Goal: Task Accomplishment & Management: Complete application form

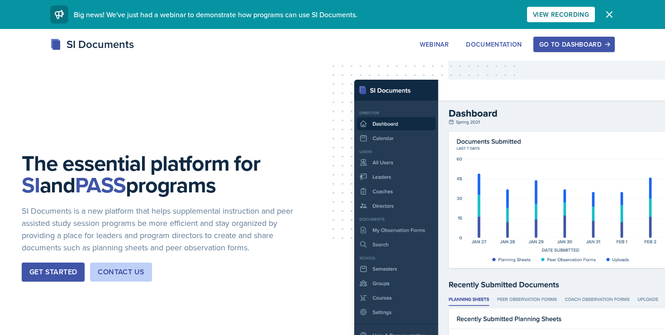
click at [604, 17] on icon "button" at bounding box center [609, 14] width 11 height 11
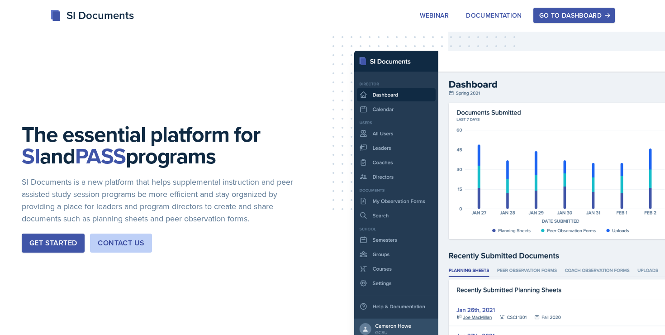
click at [590, 18] on div "Go to Dashboard" at bounding box center [574, 15] width 70 height 7
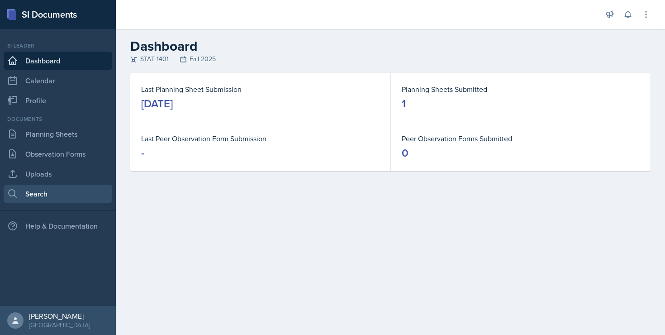
click at [51, 194] on link "Search" at bounding box center [58, 194] width 109 height 18
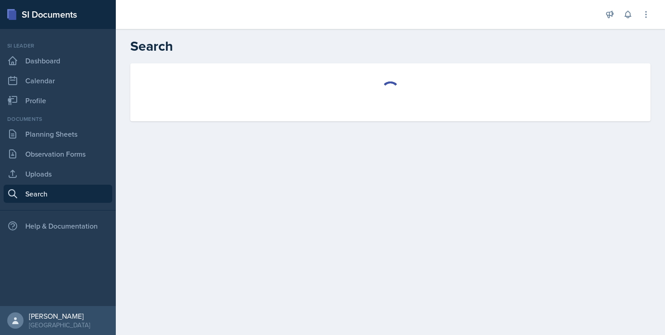
select select "all"
select select "1"
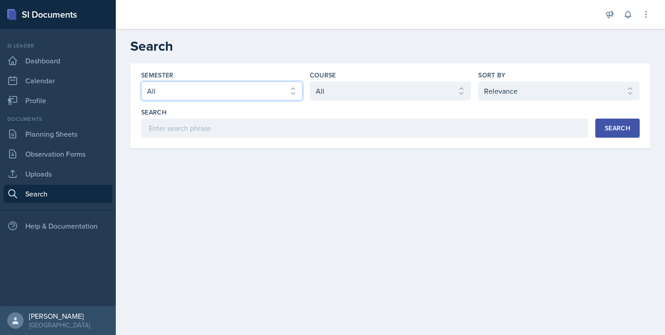
click at [208, 88] on select "Select semester All Fall 2025 Summer 2025 Spring 2025 Fall 2024 Summer 2024 Spr…" at bounding box center [221, 90] width 161 height 19
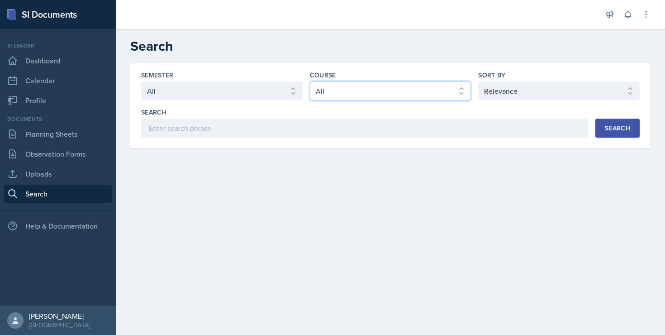
click at [343, 93] on select "Select course All ACCT 2101 ACCT 2102 ACCT 4050 ANTH 1102 ANTH 3301 ARCH 1000 A…" at bounding box center [390, 90] width 161 height 19
select select "834e4a61-10d2-4b52-98e1-66666996b5f0"
click at [310, 81] on select "Select course All ACCT 2101 ACCT 2102 ACCT 4050 ANTH 1102 ANTH 3301 ARCH 1000 A…" at bounding box center [390, 90] width 161 height 19
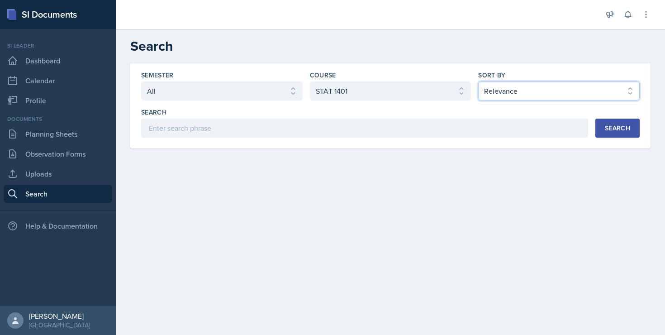
click at [495, 93] on select "Select sort by Relevance Document Date (Asc) Document Date (Desc)" at bounding box center [558, 90] width 161 height 19
click at [468, 115] on div "Search" at bounding box center [364, 112] width 447 height 9
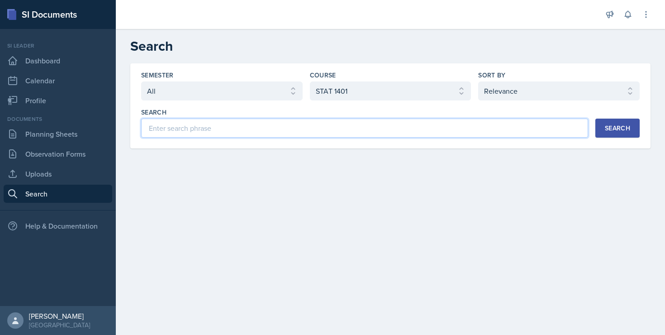
click at [460, 124] on input at bounding box center [364, 127] width 447 height 19
type input "Frequency table"
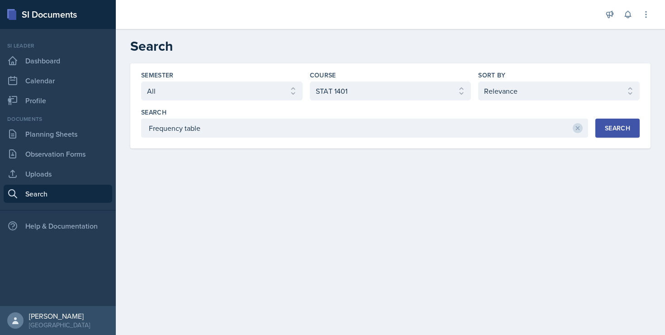
click at [626, 131] on div "Search" at bounding box center [617, 127] width 25 height 7
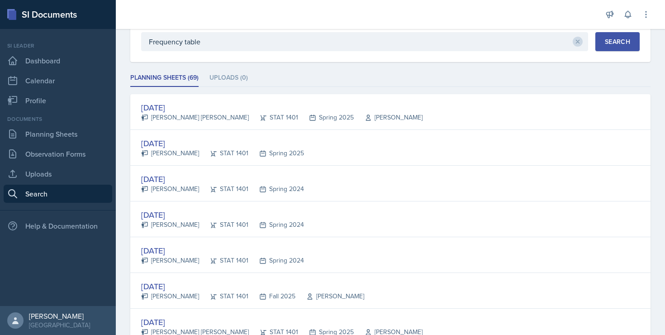
scroll to position [92, 0]
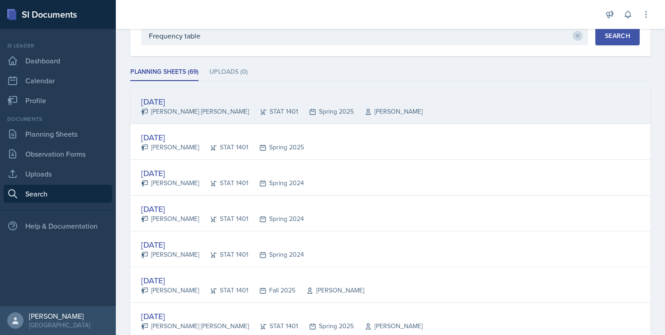
click at [163, 104] on div "[DATE]" at bounding box center [281, 101] width 281 height 12
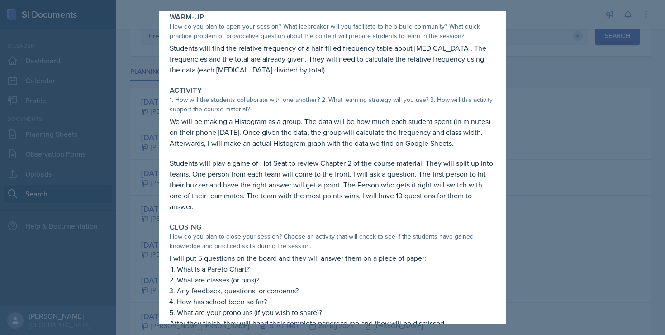
scroll to position [53, 0]
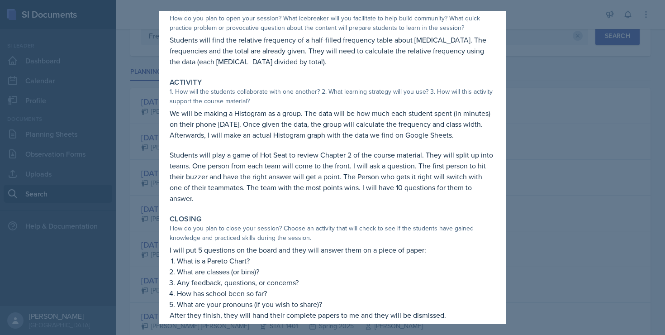
click at [546, 80] on div at bounding box center [332, 167] width 665 height 335
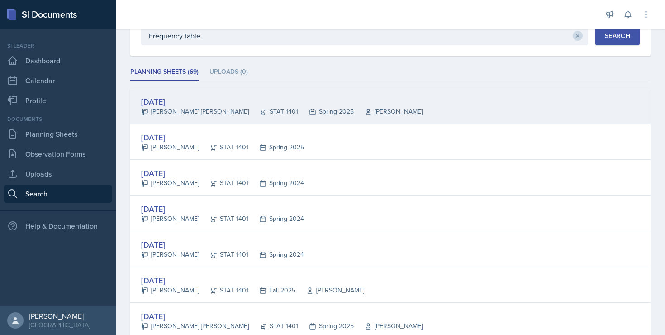
click at [179, 98] on div "[DATE]" at bounding box center [281, 101] width 281 height 12
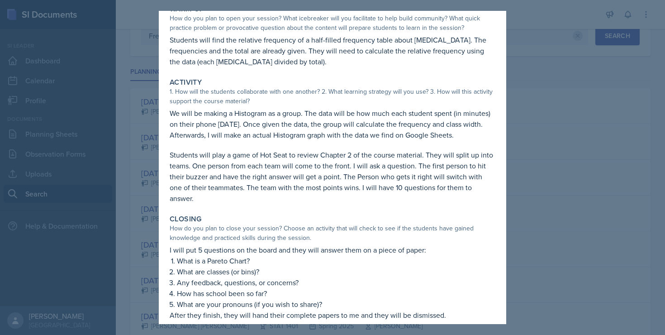
click at [542, 204] on div at bounding box center [332, 167] width 665 height 335
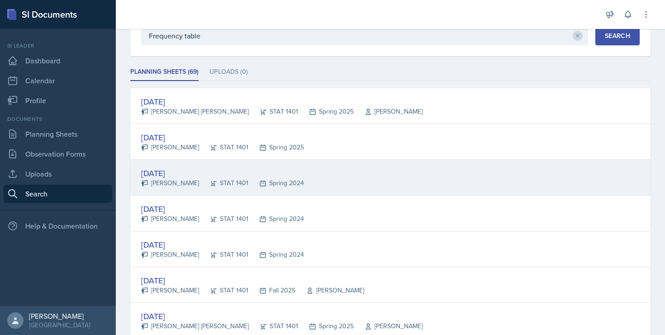
click at [179, 172] on div "[DATE]" at bounding box center [222, 173] width 163 height 12
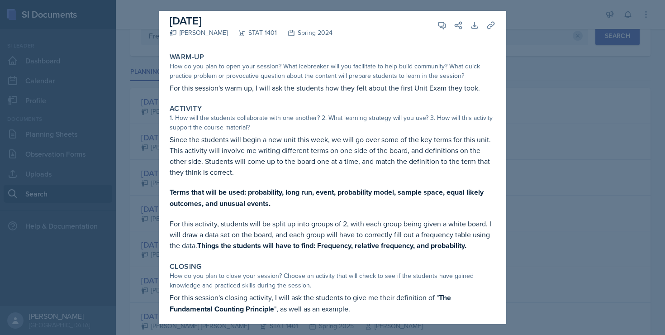
scroll to position [9, 0]
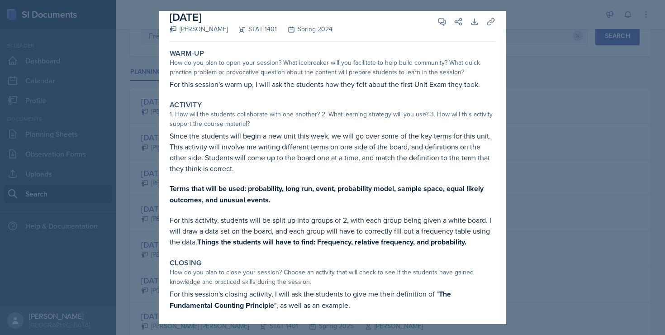
click at [533, 96] on div at bounding box center [332, 167] width 665 height 335
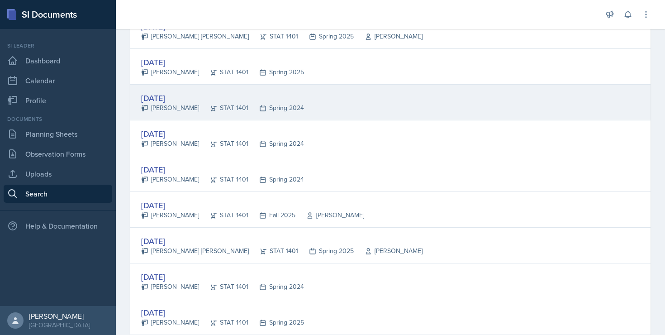
scroll to position [168, 0]
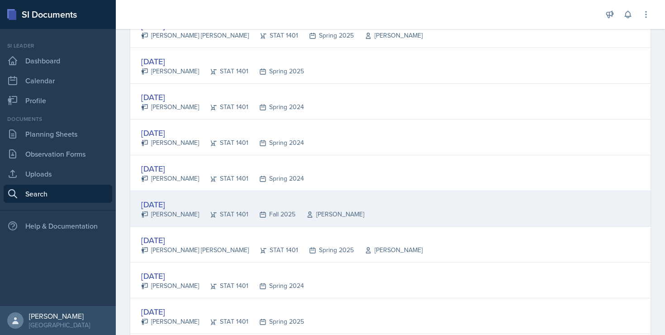
click at [190, 205] on div "[DATE]" at bounding box center [252, 204] width 223 height 12
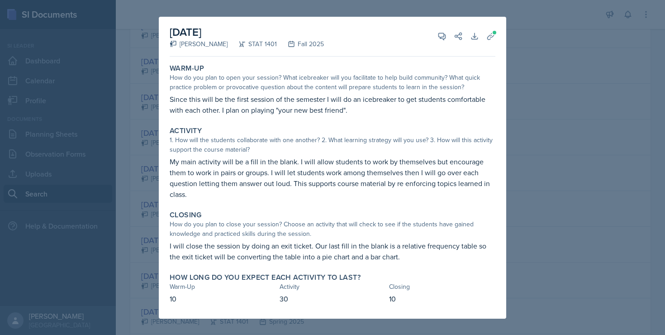
click at [144, 216] on div at bounding box center [332, 167] width 665 height 335
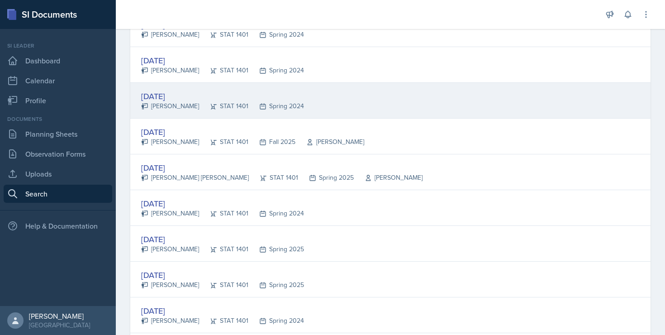
scroll to position [243, 0]
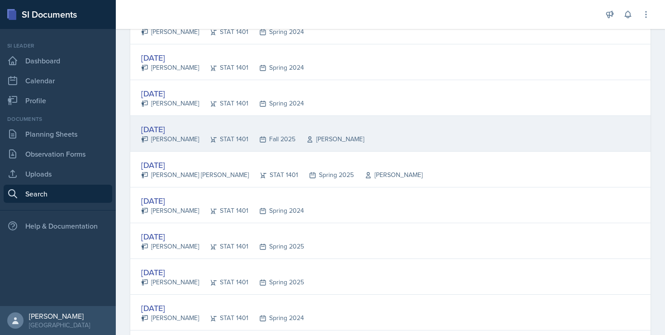
click at [170, 128] on div "[DATE]" at bounding box center [252, 129] width 223 height 12
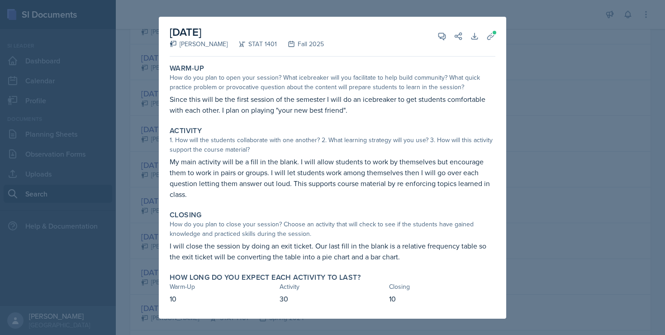
click at [545, 104] on div at bounding box center [332, 167] width 665 height 335
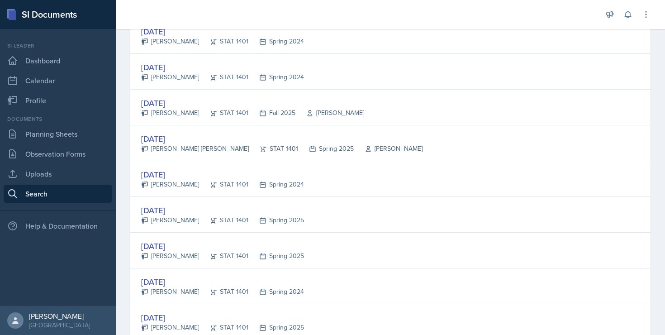
scroll to position [276, 0]
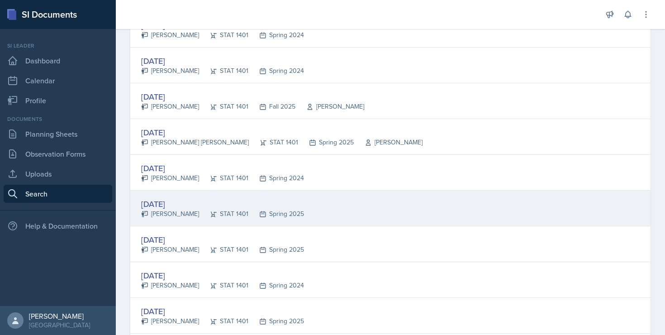
click at [173, 204] on div "[DATE]" at bounding box center [222, 204] width 163 height 12
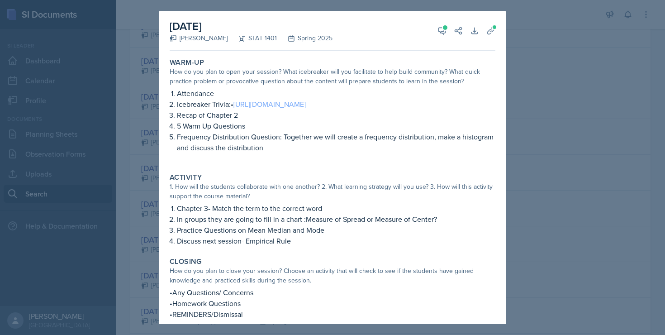
scroll to position [10, 0]
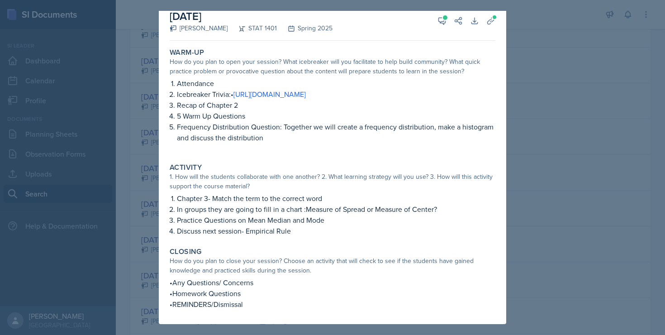
click at [529, 15] on div at bounding box center [332, 167] width 665 height 335
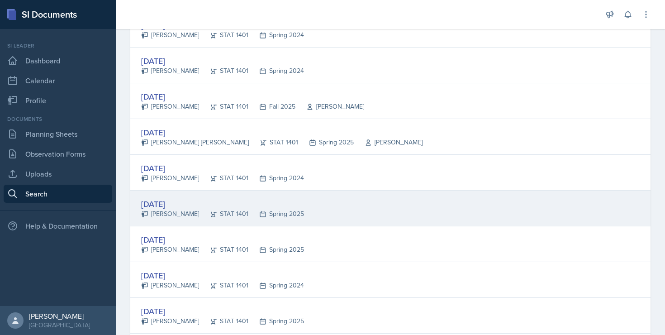
click at [167, 206] on div "[DATE]" at bounding box center [222, 204] width 163 height 12
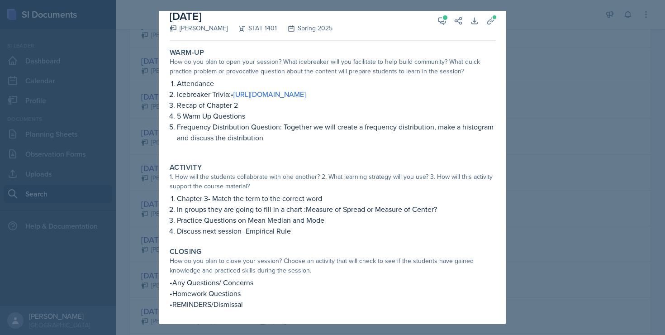
click at [530, 79] on div at bounding box center [332, 167] width 665 height 335
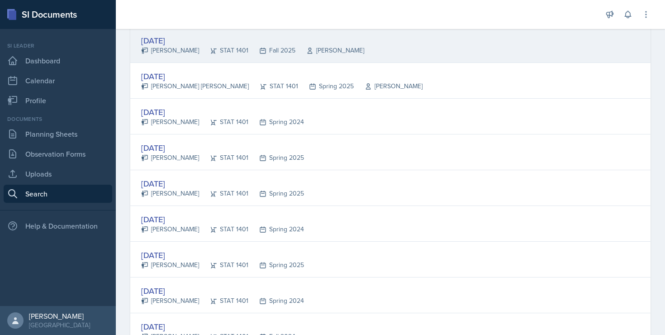
scroll to position [332, 0]
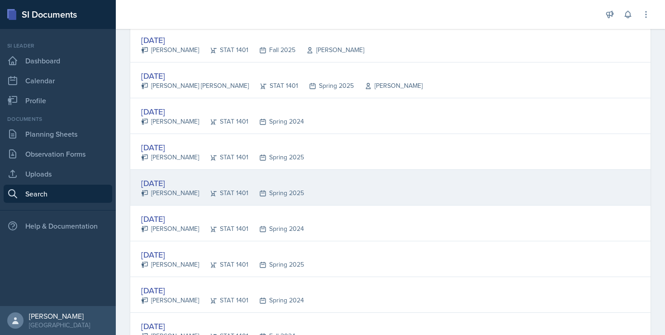
click at [304, 184] on div "[DATE]" at bounding box center [222, 183] width 163 height 12
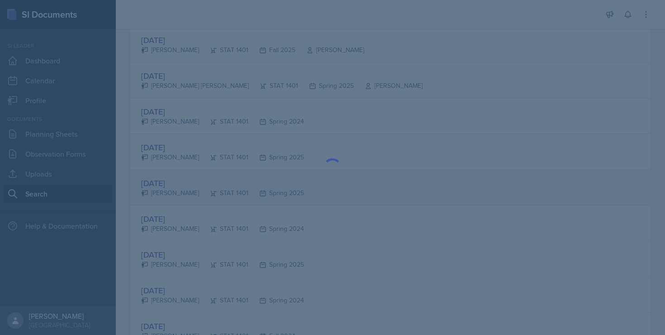
scroll to position [0, 0]
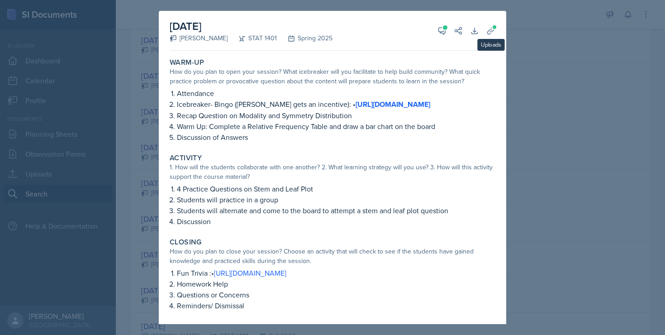
click at [527, 49] on div at bounding box center [332, 167] width 665 height 335
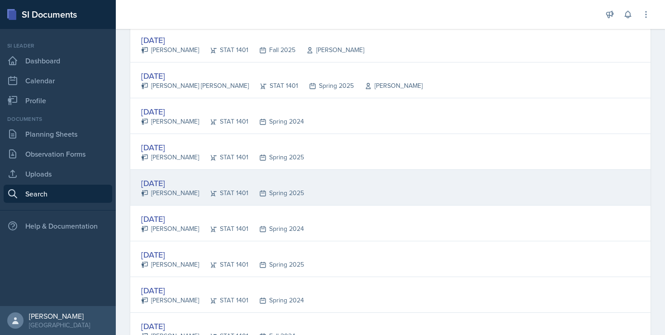
click at [186, 180] on div "[DATE]" at bounding box center [222, 183] width 163 height 12
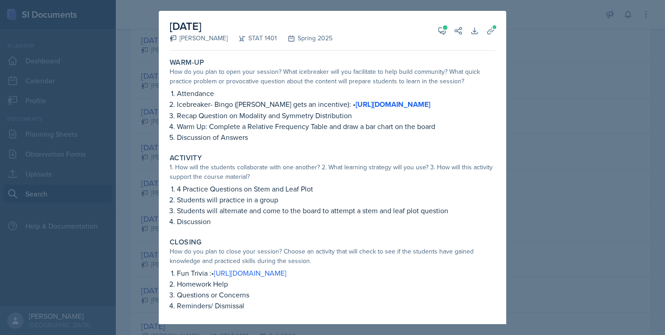
click at [149, 257] on div at bounding box center [332, 167] width 665 height 335
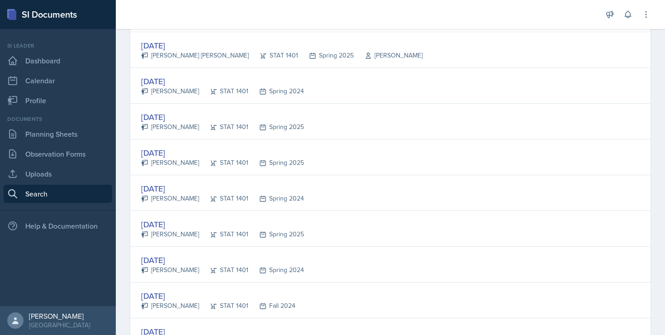
scroll to position [365, 0]
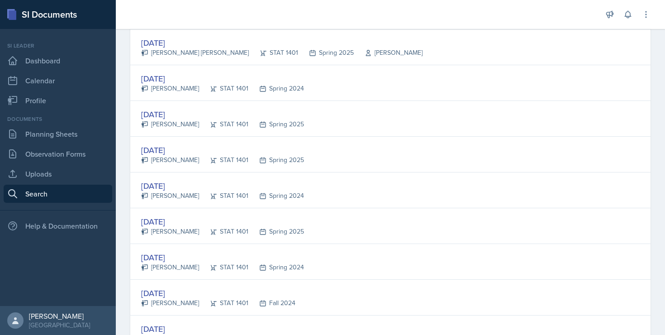
click at [149, 257] on div "[DATE]" at bounding box center [222, 257] width 163 height 12
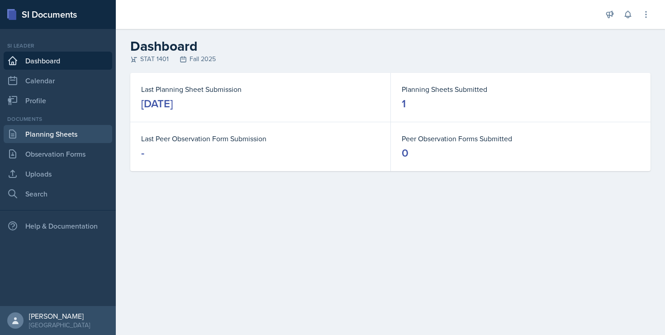
click at [43, 139] on link "Planning Sheets" at bounding box center [58, 134] width 109 height 18
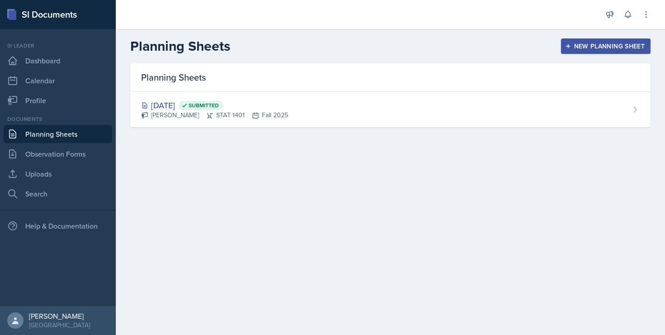
click at [583, 47] on div "New Planning Sheet" at bounding box center [606, 46] width 78 height 7
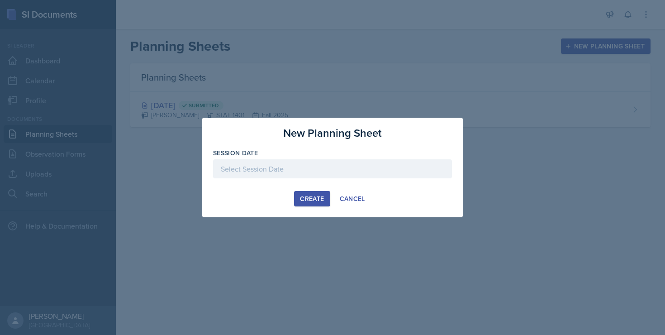
click at [265, 163] on div at bounding box center [332, 168] width 239 height 19
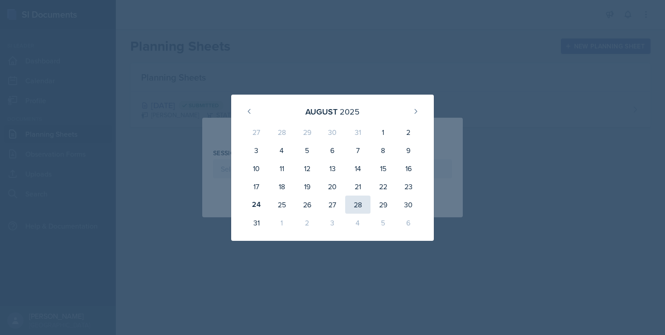
click at [362, 207] on div "28" at bounding box center [357, 204] width 25 height 18
type input "August 28th, 2025"
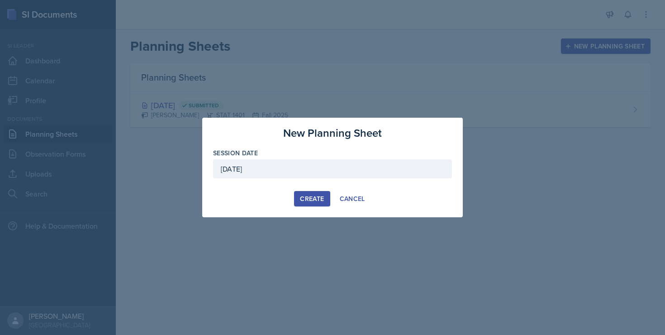
click at [320, 199] on div "Create" at bounding box center [312, 198] width 24 height 7
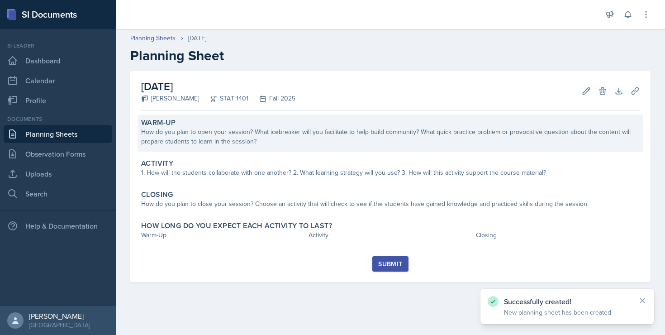
click at [284, 145] on div "How do you plan to open your session? What icebreaker will you facilitate to he…" at bounding box center [390, 136] width 498 height 19
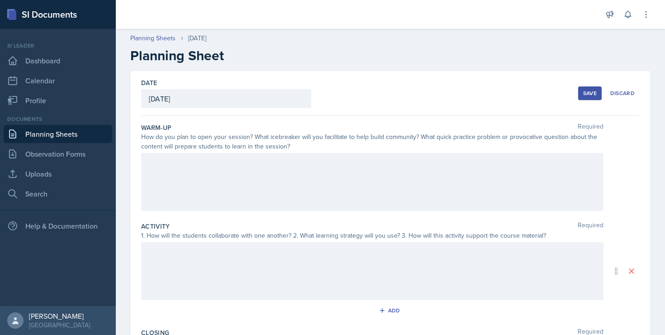
click at [184, 176] on div at bounding box center [372, 182] width 462 height 58
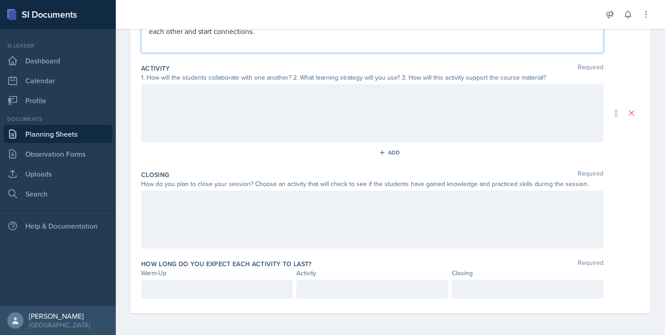
click at [175, 290] on p at bounding box center [217, 289] width 136 height 11
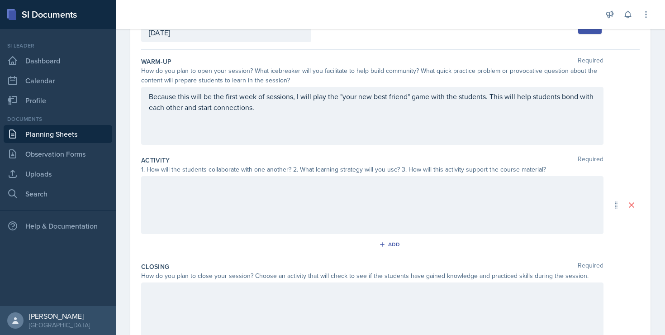
scroll to position [60, 0]
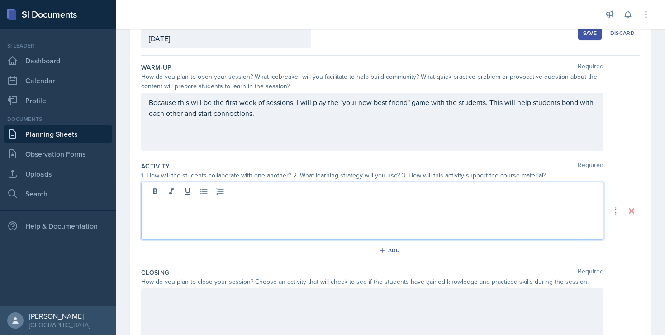
click at [210, 194] on div at bounding box center [372, 211] width 462 height 58
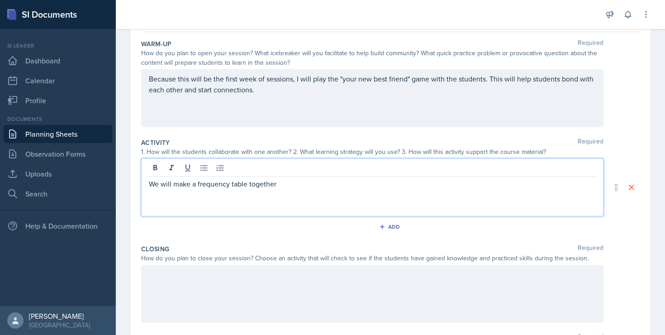
scroll to position [100, 0]
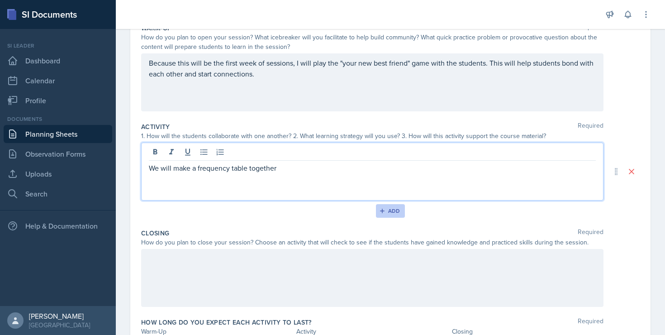
click at [392, 209] on div "Add" at bounding box center [390, 210] width 19 height 7
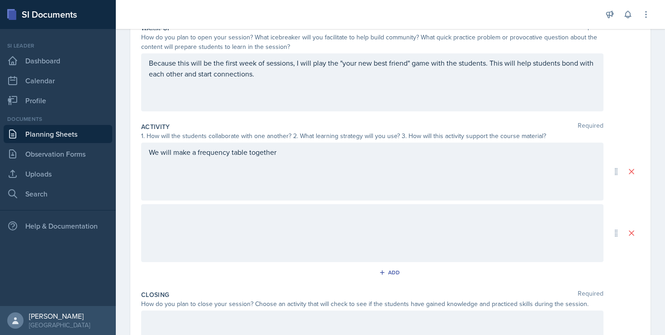
click at [253, 161] on div "We will make a frequency table together" at bounding box center [372, 171] width 462 height 58
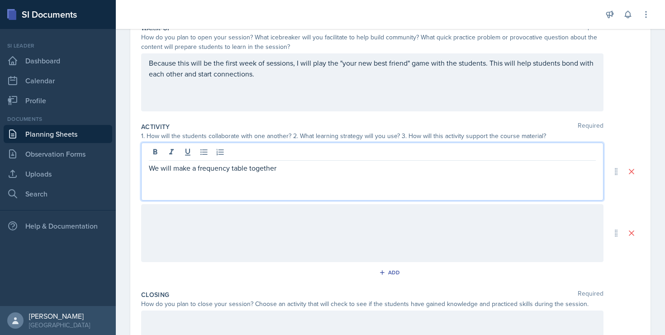
scroll to position [115, 0]
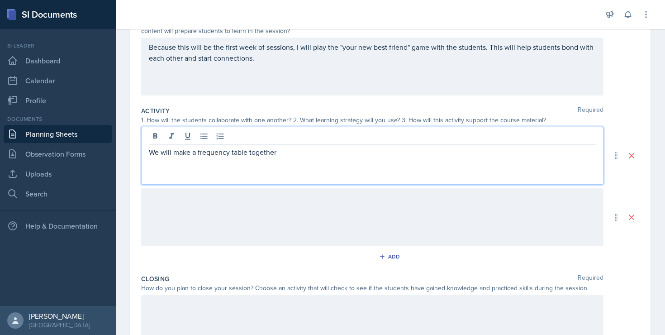
click at [253, 161] on div "We will make a frequency table together" at bounding box center [372, 156] width 462 height 58
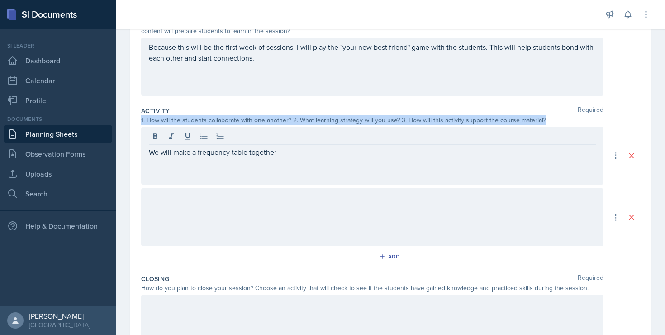
click at [253, 161] on div "We will make a frequency table together" at bounding box center [372, 156] width 462 height 58
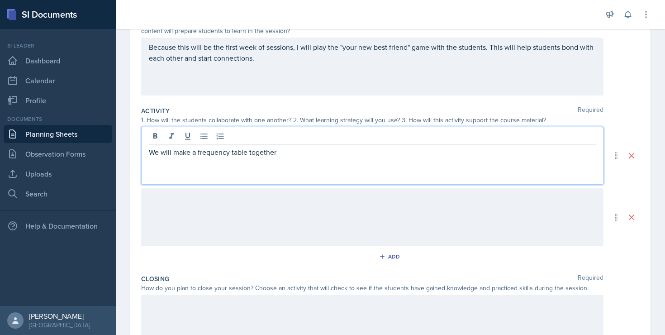
click at [252, 158] on div "We will make a frequency table together" at bounding box center [372, 156] width 462 height 58
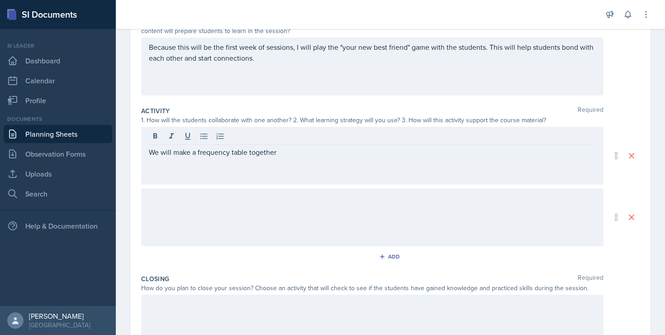
click at [252, 158] on div "We will make a frequency table together" at bounding box center [372, 156] width 462 height 58
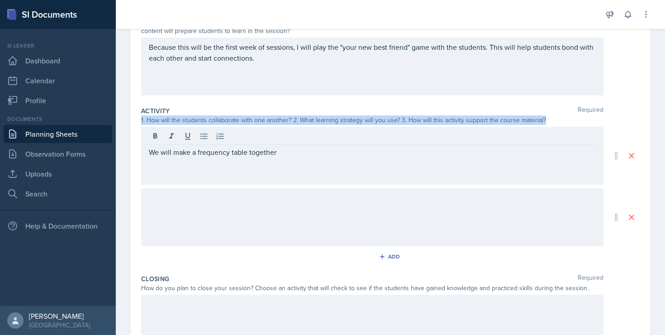
click at [252, 158] on div "We will make a frequency table together" at bounding box center [372, 156] width 462 height 58
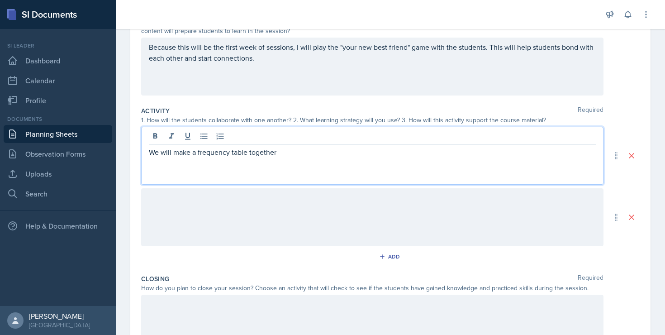
click at [252, 150] on p "We will make a frequency table together" at bounding box center [372, 152] width 447 height 11
copy p "We will make a frequency table together"
click at [231, 197] on div at bounding box center [372, 217] width 462 height 58
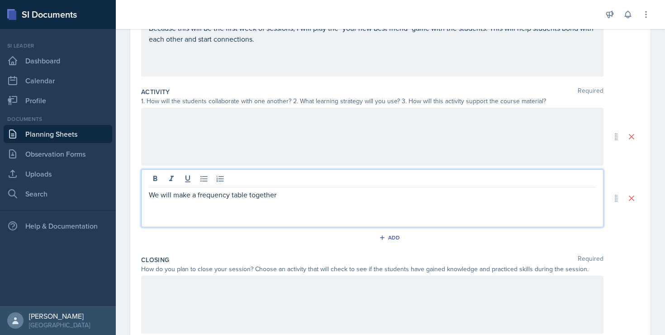
click at [209, 138] on div at bounding box center [372, 137] width 462 height 58
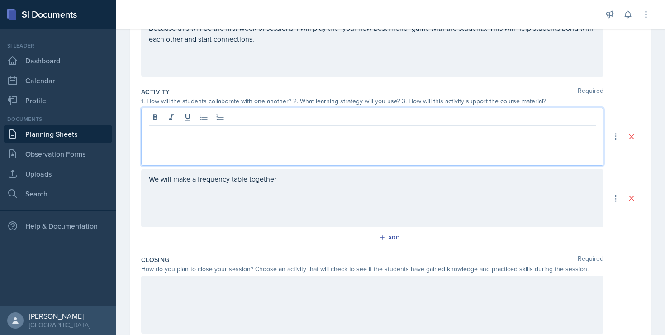
scroll to position [150, 0]
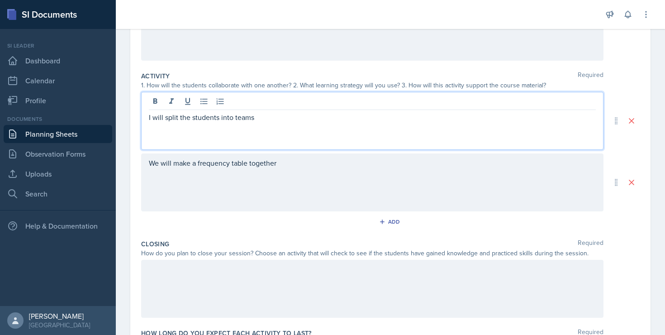
click at [150, 118] on p "I will split the students into teams" at bounding box center [372, 117] width 447 height 11
click at [149, 118] on p "I will split the students into teams" at bounding box center [372, 117] width 447 height 11
click at [287, 115] on p "I will split the students into teams" at bounding box center [376, 117] width 440 height 11
click at [156, 119] on li "I will split the students into teams" at bounding box center [376, 117] width 440 height 11
click at [171, 131] on p at bounding box center [376, 128] width 440 height 11
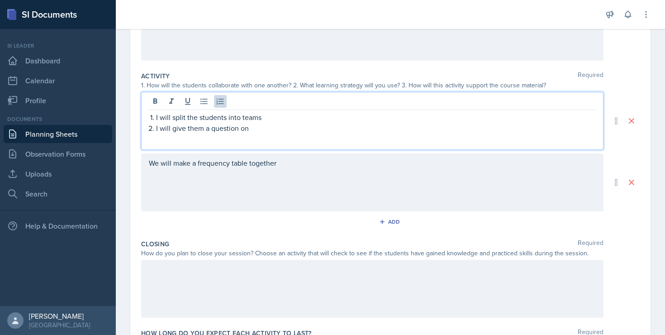
click at [210, 129] on p "I will give them a question on" at bounding box center [376, 128] width 440 height 11
click at [269, 130] on p "I will give them all question on" at bounding box center [376, 128] width 440 height 11
click at [266, 136] on p at bounding box center [379, 138] width 432 height 11
click at [309, 130] on p "I will give them all question (questions will be on graphs," at bounding box center [376, 128] width 440 height 11
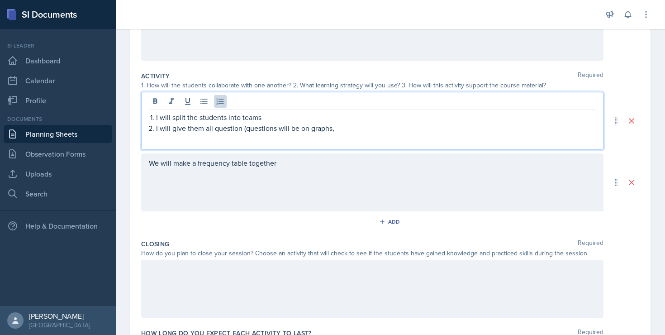
click at [239, 128] on p "I will give them all question (questions will be on graphs," at bounding box center [376, 128] width 440 height 11
click at [214, 129] on p "I will give them all question (questions will be on graphs," at bounding box center [376, 128] width 440 height 11
click at [360, 124] on p "I will give them all a question (questions will be on graphs," at bounding box center [376, 128] width 440 height 11
click at [316, 130] on p "I will give them all a question (questions will be on graphs," at bounding box center [376, 128] width 440 height 11
click at [364, 128] on p "I will give them all a question (questions will be on different graphs," at bounding box center [376, 128] width 440 height 11
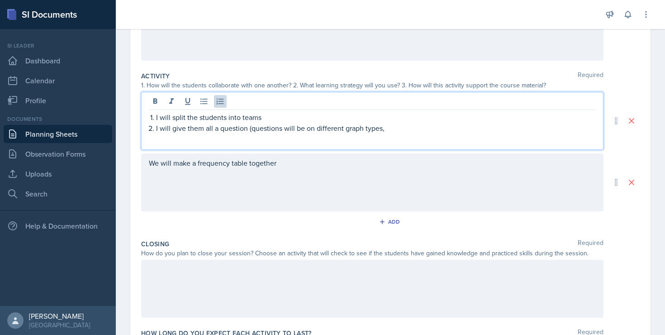
click at [408, 128] on p "I will give them all a question (questions will be on different graph types," at bounding box center [376, 128] width 440 height 11
click at [381, 130] on p "I will give them all a question (questions will be on different graph types," at bounding box center [376, 128] width 440 height 11
click at [474, 132] on p "I will give them all a question (questions will be on different graph types and…" at bounding box center [376, 128] width 440 height 11
click at [547, 128] on p "I will give them all a question (questions will be on different graph types and…" at bounding box center [376, 128] width 440 height 11
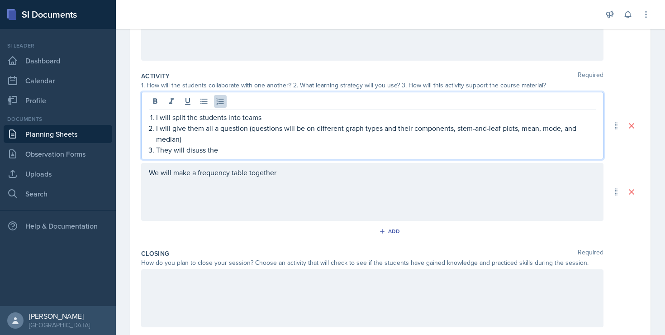
click at [194, 151] on p "They will disuss the" at bounding box center [376, 149] width 440 height 11
click at [237, 152] on p "They will discuss the" at bounding box center [376, 149] width 440 height 11
click at [185, 152] on p "They will discuss the question among their" at bounding box center [376, 149] width 440 height 11
click at [362, 147] on p "They will have 2 min to discuss the question among their" at bounding box center [376, 149] width 440 height 11
click at [220, 151] on p "They will have 2 min to discuss the question among their group" at bounding box center [376, 149] width 440 height 11
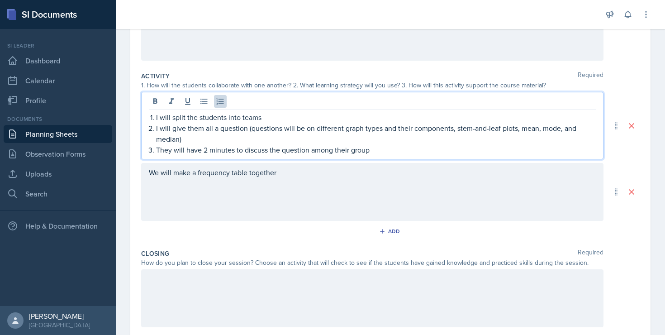
click at [391, 151] on p "They will have 2 minutes to discuss the question among their group" at bounding box center [376, 149] width 440 height 11
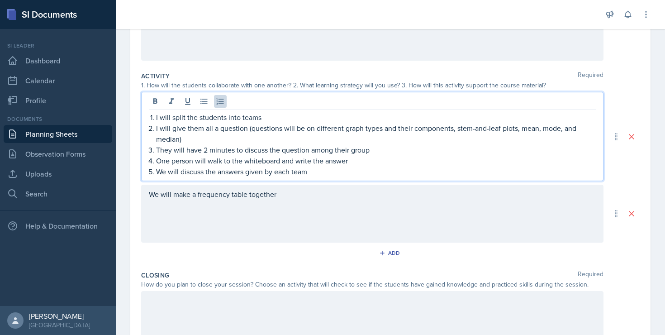
click at [159, 173] on p "We will discuss the answers given by each team" at bounding box center [376, 171] width 440 height 11
click at [173, 174] on p "All together, we will discuss the answers given by each team" at bounding box center [376, 171] width 440 height 11
click at [370, 171] on p "Altogether, we will discuss the answers given by each team" at bounding box center [376, 171] width 440 height 11
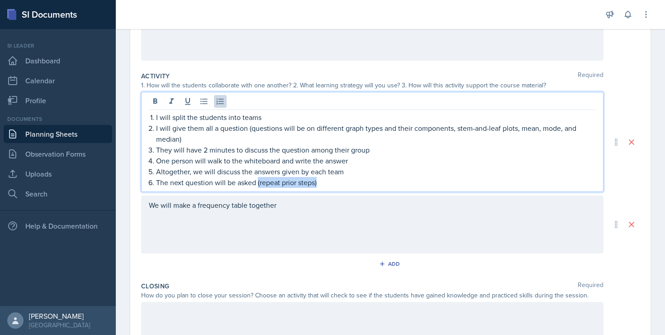
drag, startPoint x: 257, startPoint y: 182, endPoint x: 321, endPoint y: 182, distance: 63.8
click at [321, 182] on p "The next question will be asked (repeat prior steps)" at bounding box center [376, 182] width 440 height 11
click at [362, 184] on p "The next question will be asked, they will discuss with their team, another" at bounding box center [376, 182] width 440 height 11
click at [392, 183] on p "The next question will be asked, they will discuss with their team, another" at bounding box center [376, 182] width 440 height 11
click at [265, 184] on p "The next question will be asked, and they will discuss with their team, another" at bounding box center [376, 182] width 440 height 11
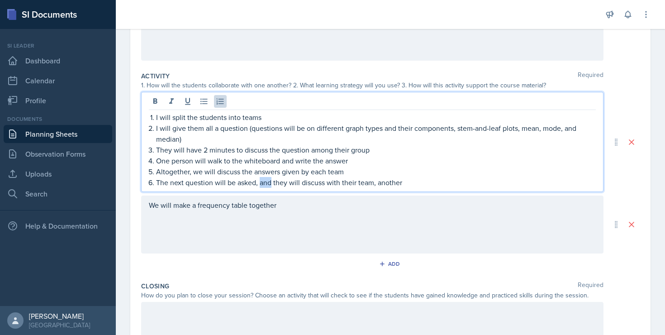
click at [265, 184] on p "The next question will be asked, and they will discuss with their team, another" at bounding box center [376, 182] width 440 height 11
click at [363, 185] on p "The next question will be asked, they will discuss with their team, another" at bounding box center [376, 182] width 440 height 11
click at [428, 184] on p "The next question will be asked, they will discuss with their team, and then an…" at bounding box center [376, 182] width 440 height 11
click at [399, 184] on p "The next question will be asked, they will discuss with their team, and then an…" at bounding box center [376, 182] width 440 height 11
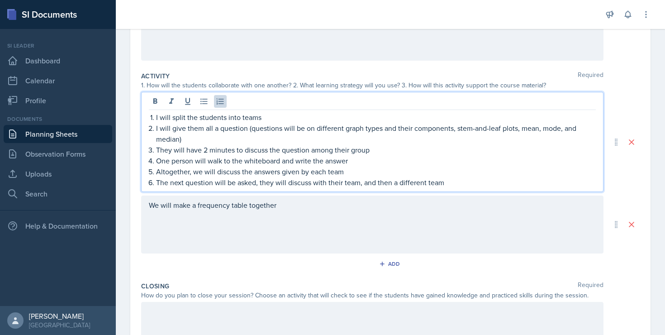
click at [458, 178] on p "The next question will be asked, they will discuss with their team, and then a …" at bounding box center [376, 182] width 440 height 11
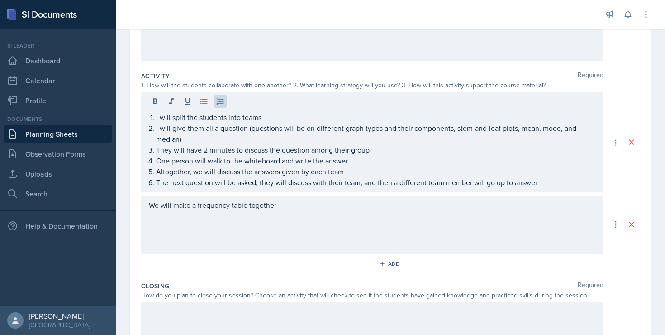
drag, startPoint x: 237, startPoint y: 91, endPoint x: 232, endPoint y: 183, distance: 91.9
click at [232, 182] on div "Activity Required 1. How will the students collaborate with one another? 2. Wha…" at bounding box center [390, 173] width 498 height 210
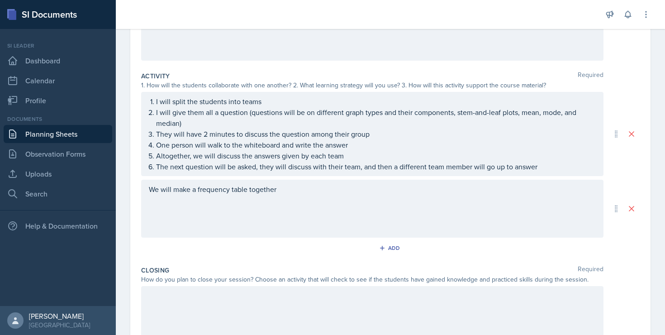
click at [232, 193] on div "We will make a frequency table together" at bounding box center [372, 209] width 462 height 58
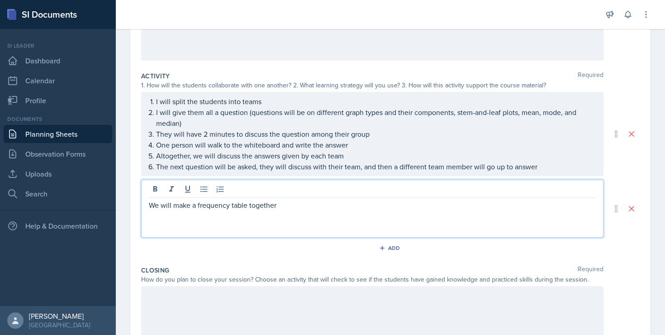
click at [238, 210] on p "We will make a frequency table together" at bounding box center [372, 204] width 447 height 11
click at [201, 111] on p "I will give them all a question (questions will be on different graph types and…" at bounding box center [376, 118] width 440 height 22
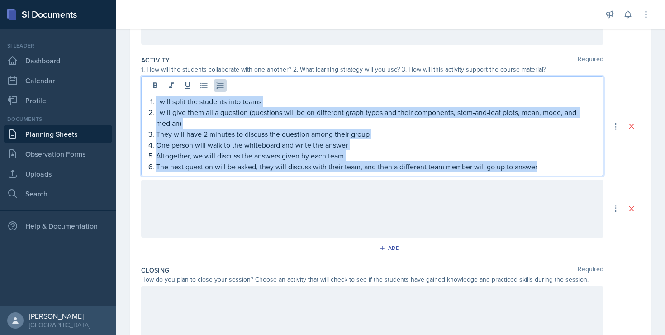
drag, startPoint x: 148, startPoint y: 100, endPoint x: 541, endPoint y: 166, distance: 398.2
click at [541, 166] on div "I will split the students into teams I will give them all a question (questions…" at bounding box center [372, 134] width 447 height 76
copy ol "I will split the students into teams I will give them all a question (questions…"
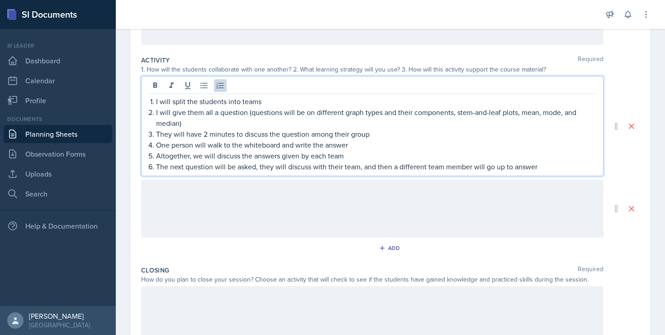
click at [411, 193] on div at bounding box center [372, 209] width 462 height 58
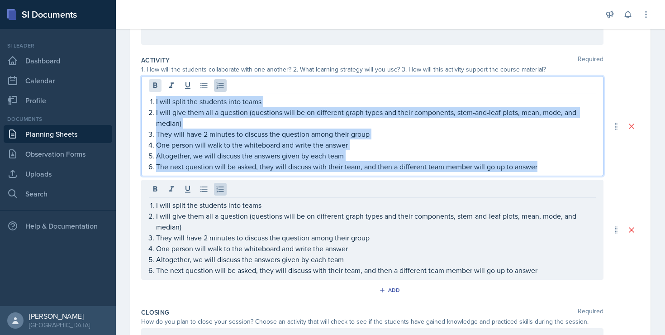
drag, startPoint x: 551, startPoint y: 167, endPoint x: 160, endPoint y: 81, distance: 400.3
click at [160, 82] on div "I will split the students into teams I will give them all a question (questions…" at bounding box center [372, 126] width 462 height 100
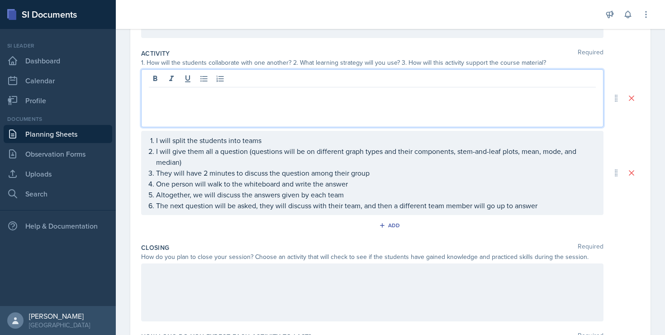
scroll to position [246, 0]
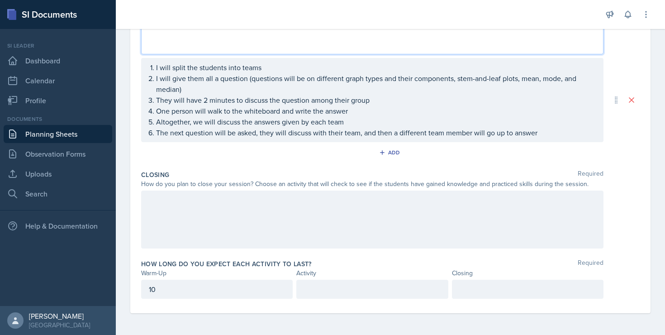
click at [304, 291] on p at bounding box center [372, 289] width 136 height 11
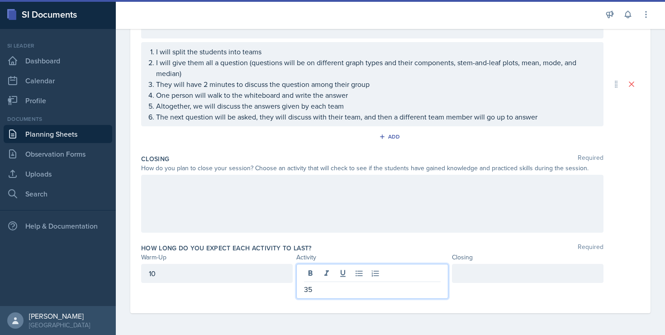
click at [479, 271] on div at bounding box center [528, 273] width 152 height 19
click at [404, 216] on div at bounding box center [372, 204] width 462 height 58
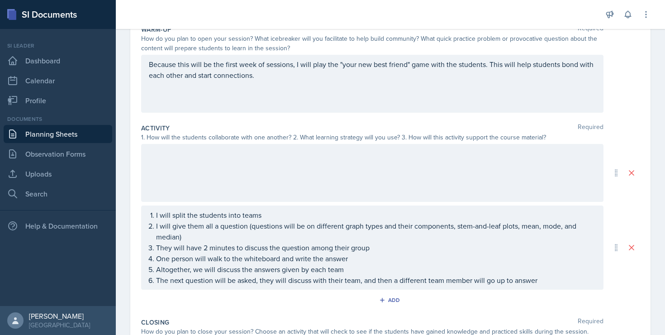
click at [351, 170] on div at bounding box center [372, 173] width 462 height 58
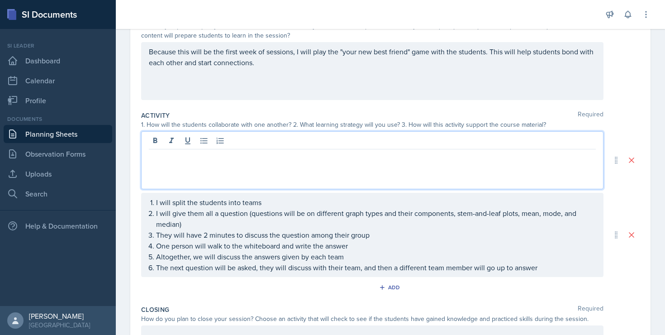
scroll to position [110, 0]
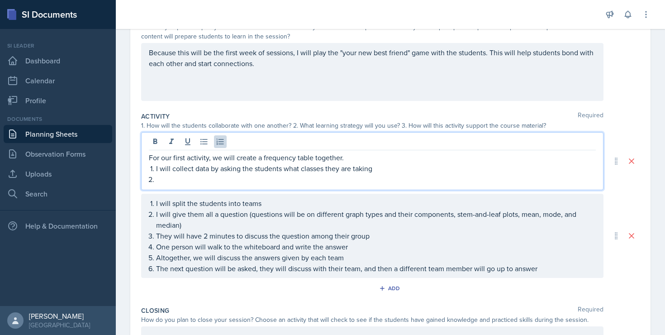
click at [156, 171] on li "I will collect data by asking the students what classes they are taking" at bounding box center [376, 168] width 440 height 11
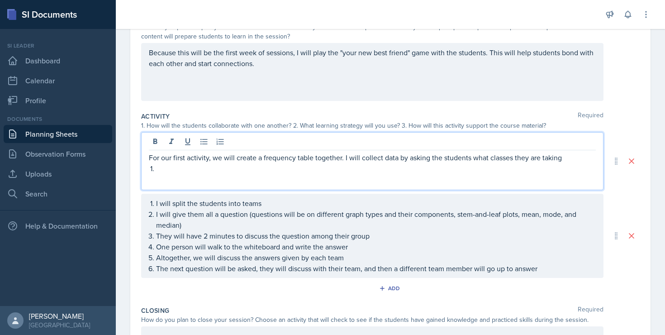
click at [294, 162] on p "For our first activity, we will create a frequency table together. I will colle…" at bounding box center [372, 157] width 447 height 11
click at [289, 170] on p at bounding box center [376, 168] width 440 height 11
click at [564, 158] on p "For our first activity, we will create a frequency table together. I will colle…" at bounding box center [372, 163] width 447 height 22
click at [154, 167] on p "For our first activity, we will create a frequency table together. I will colle…" at bounding box center [372, 163] width 447 height 22
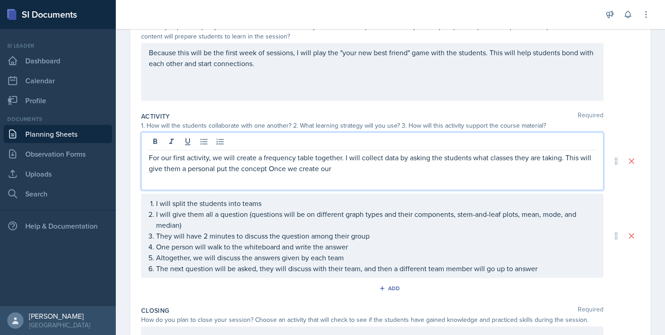
click at [222, 172] on p "For our first activity, we will create a frequency table together. I will colle…" at bounding box center [372, 163] width 447 height 22
click at [299, 170] on p "For our first activity, we will create a frequency table together. I will colle…" at bounding box center [372, 163] width 447 height 22
click at [396, 170] on p "For our first activity, we will create a frequency table together. I will colle…" at bounding box center [372, 163] width 447 height 22
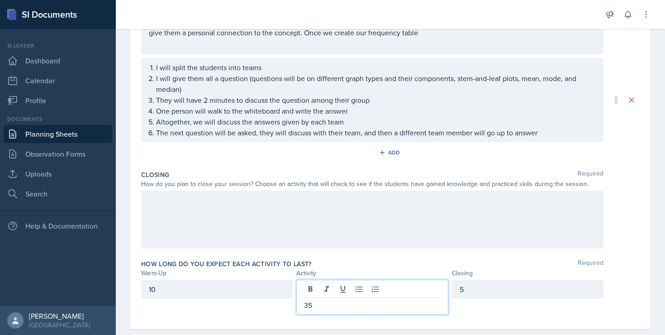
click at [327, 289] on div "35" at bounding box center [372, 297] width 152 height 35
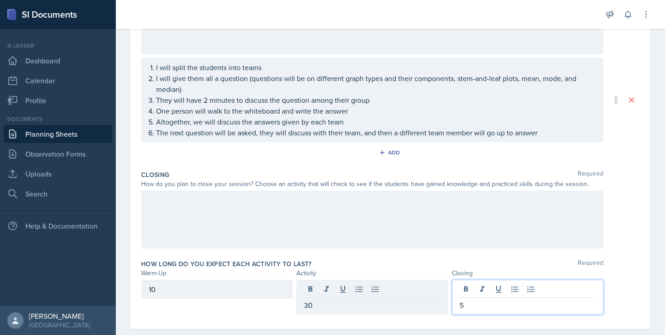
click at [474, 284] on div "5" at bounding box center [528, 297] width 152 height 35
click at [463, 311] on div "5" at bounding box center [528, 297] width 152 height 35
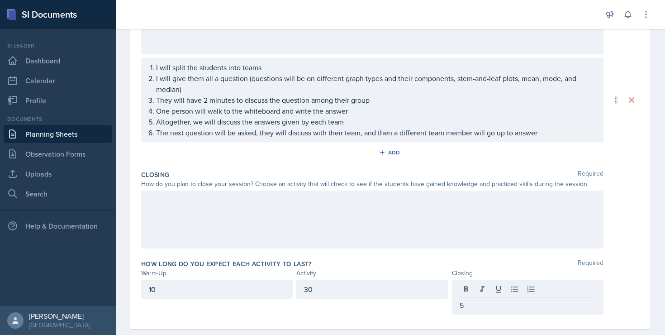
click at [463, 311] on div "5" at bounding box center [528, 297] width 152 height 35
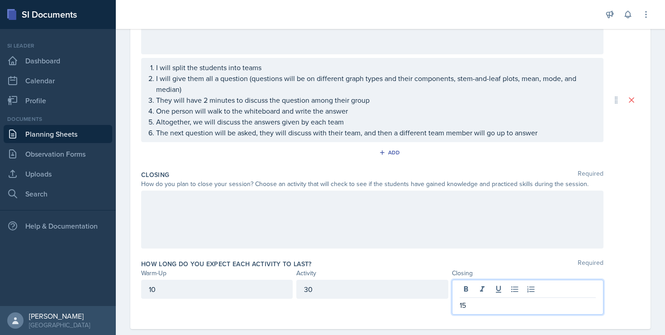
click at [332, 292] on div "30" at bounding box center [372, 289] width 152 height 19
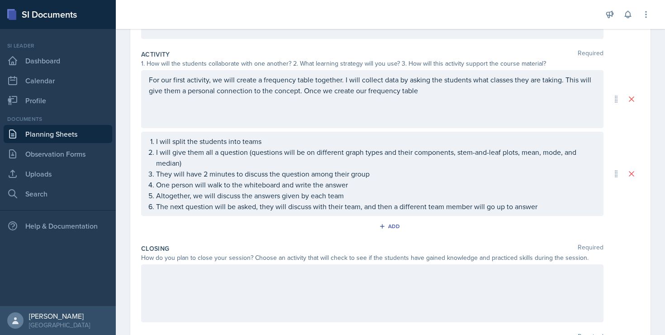
click at [258, 88] on p "For our first activity, we will create a frequency table together. I will colle…" at bounding box center [372, 85] width 447 height 22
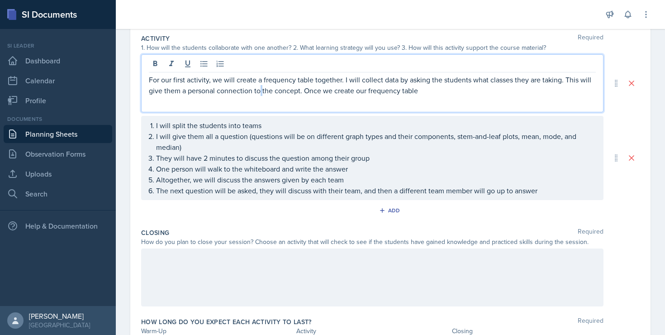
click at [258, 88] on p "For our first activity, we will create a frequency table together. I will colle…" at bounding box center [372, 85] width 447 height 22
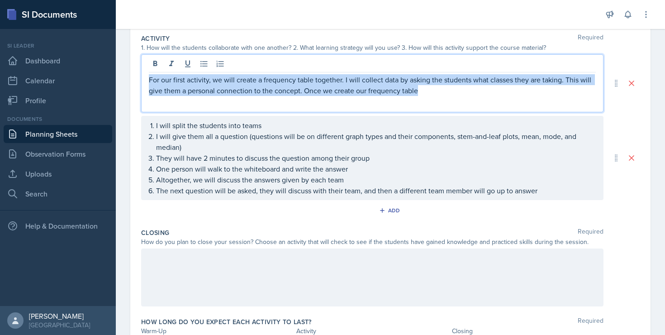
click at [258, 88] on p "For our first activity, we will create a frequency table together. I will colle…" at bounding box center [372, 85] width 447 height 22
copy p "For our first activity, we will create a frequency table together. I will colle…"
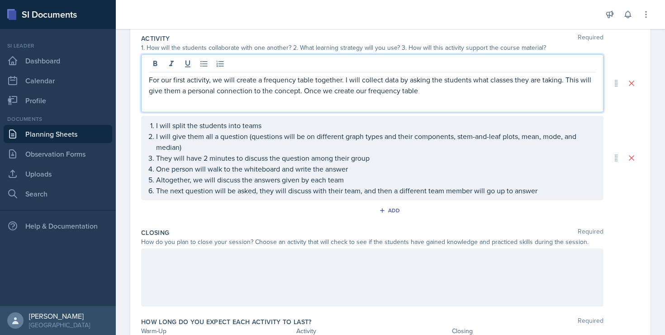
click at [232, 262] on div at bounding box center [372, 277] width 462 height 58
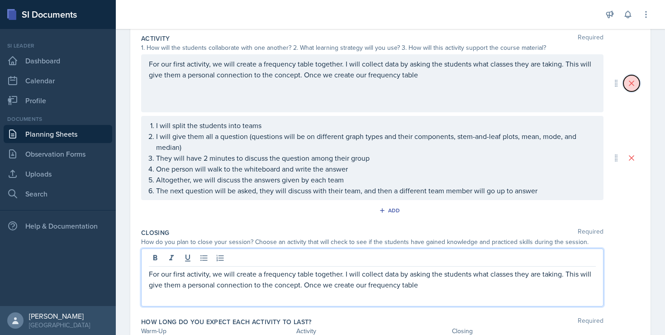
click at [634, 79] on icon at bounding box center [631, 83] width 9 height 9
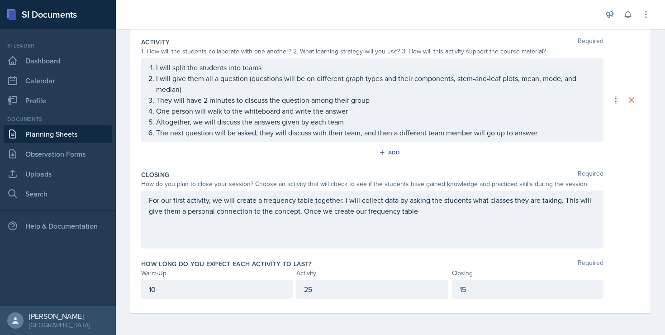
scroll to position [184, 0]
click at [166, 201] on div "For our first activity, we will create a frequency table together. I will colle…" at bounding box center [372, 219] width 462 height 58
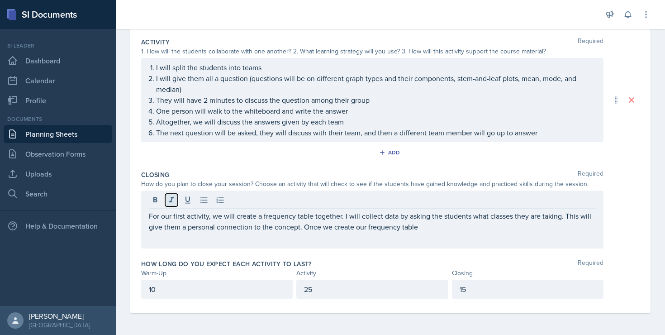
click at [167, 201] on icon at bounding box center [171, 199] width 9 height 9
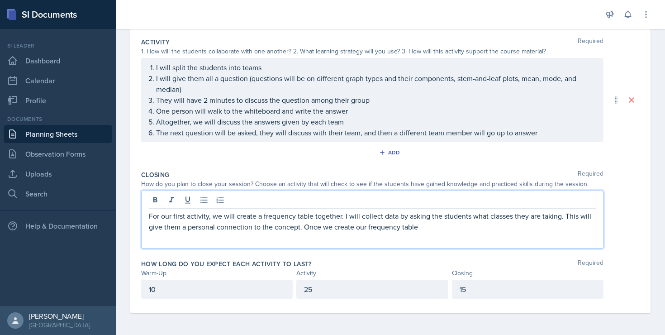
click at [166, 218] on p "For our first activity, we will create a frequency table together. I will colle…" at bounding box center [372, 221] width 447 height 22
click at [169, 195] on icon at bounding box center [171, 199] width 9 height 9
click at [170, 199] on icon at bounding box center [171, 199] width 9 height 9
click at [177, 215] on p "For the first activity, we will create a frequency table together. I will colle…" at bounding box center [372, 221] width 447 height 22
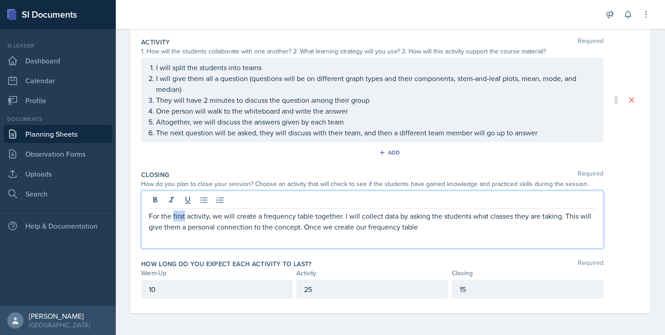
click at [177, 215] on p "For the first activity, we will create a frequency table together. I will colle…" at bounding box center [372, 221] width 447 height 22
click at [451, 229] on p "For the closing activity, we will create a frequency table together. I will col…" at bounding box center [372, 221] width 447 height 22
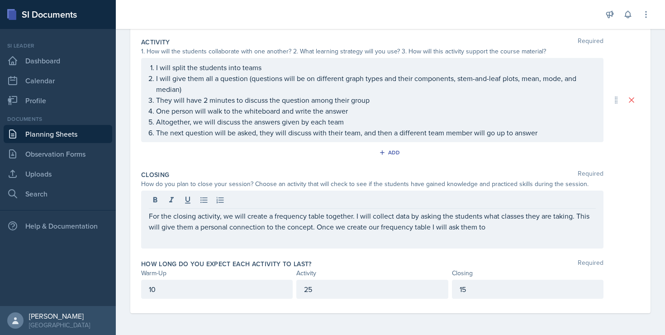
click at [426, 240] on div "For the closing activity, we will create a frequency table together. I will col…" at bounding box center [372, 219] width 462 height 58
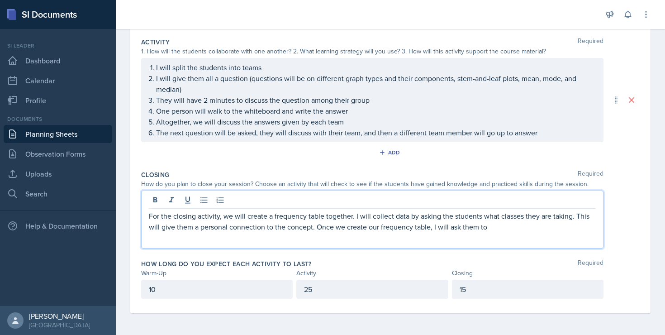
click at [493, 229] on p "For the closing activity, we will create a frequency table together. I will col…" at bounding box center [372, 221] width 447 height 22
click at [535, 225] on p "For the closing activity, we will create a frequency table together. I will col…" at bounding box center [372, 221] width 447 height 22
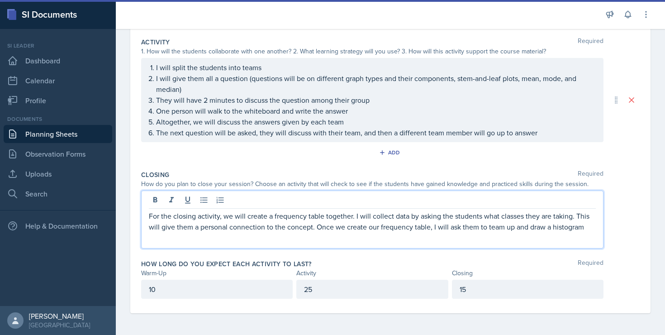
click at [588, 230] on p "For the closing activity, we will create a frequency table together. I will col…" at bounding box center [372, 221] width 447 height 22
click at [588, 227] on p "For the closing activity, we will create a frequency table together. I will col…" at bounding box center [372, 226] width 447 height 33
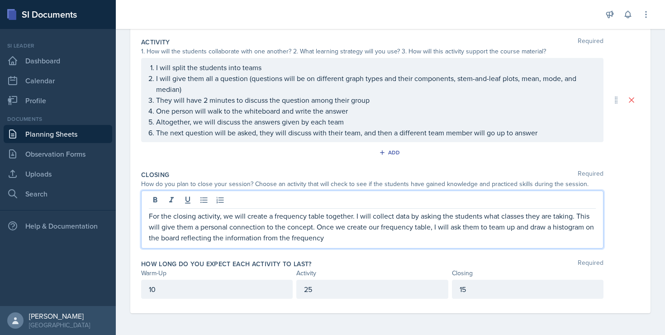
click at [383, 240] on p "For the closing activity, we will create a frequency table together. I will col…" at bounding box center [372, 226] width 447 height 33
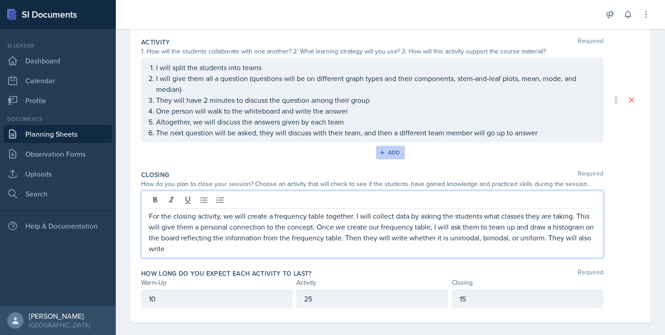
click at [387, 152] on div "Add" at bounding box center [390, 152] width 19 height 7
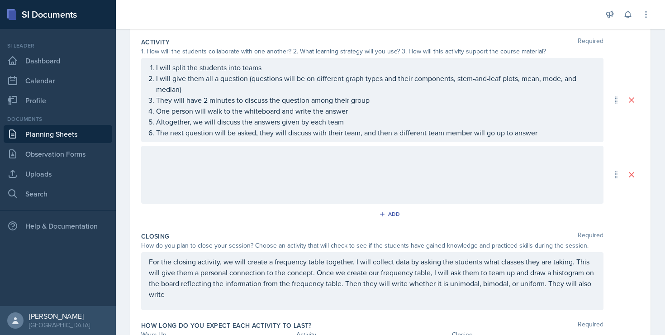
click at [246, 274] on p "For the closing activity, we will create a frequency table together. I will col…" at bounding box center [372, 277] width 447 height 43
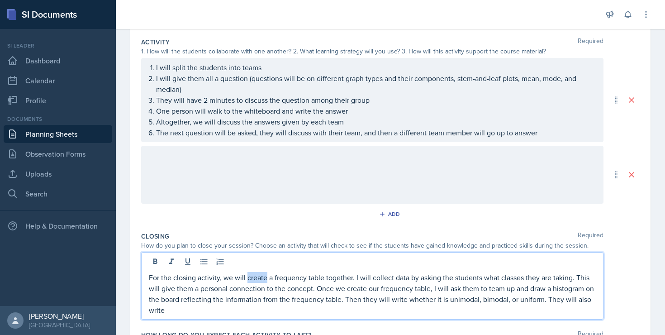
click at [246, 274] on p "For the closing activity, we will create a frequency table together. I will col…" at bounding box center [372, 293] width 447 height 43
copy p "For the closing activity, we will create a frequency table together. I will col…"
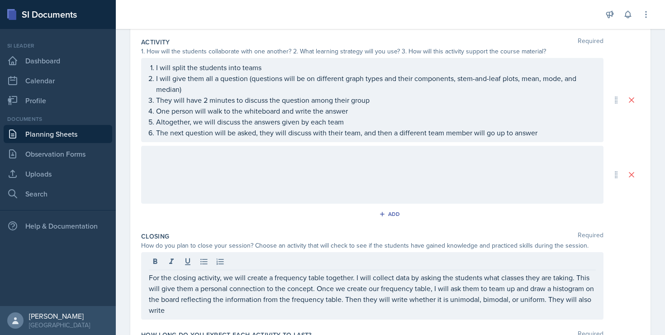
click at [214, 164] on div at bounding box center [372, 175] width 462 height 58
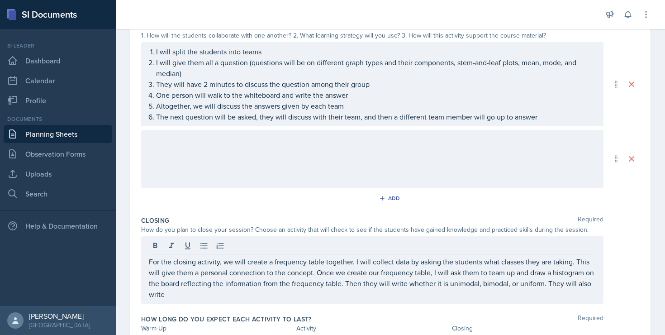
paste div
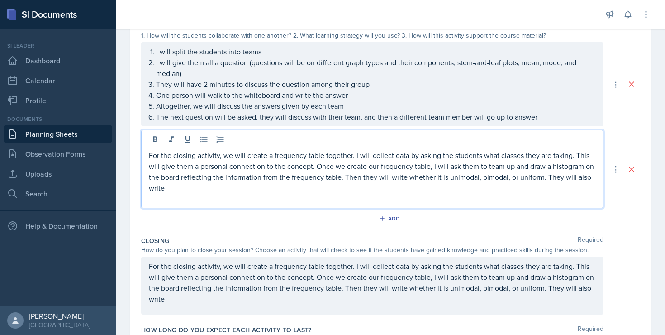
click at [185, 155] on p "For the closing activity, we will create a frequency table together. I will col…" at bounding box center [372, 171] width 447 height 43
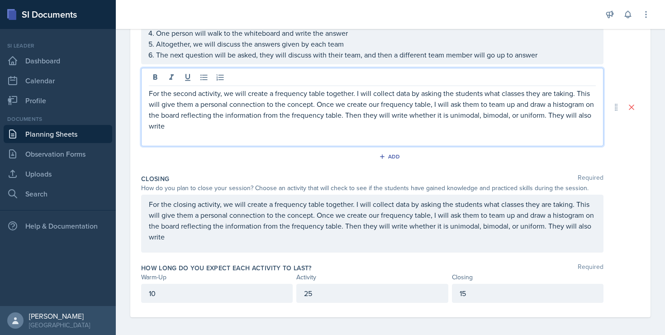
scroll to position [266, 0]
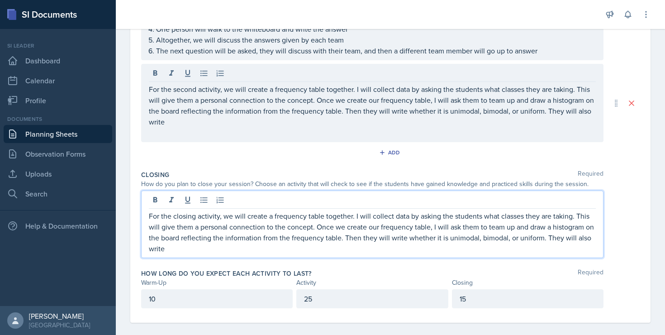
click at [196, 218] on p "For the closing activity, we will create a frequency table together. I will col…" at bounding box center [372, 231] width 447 height 43
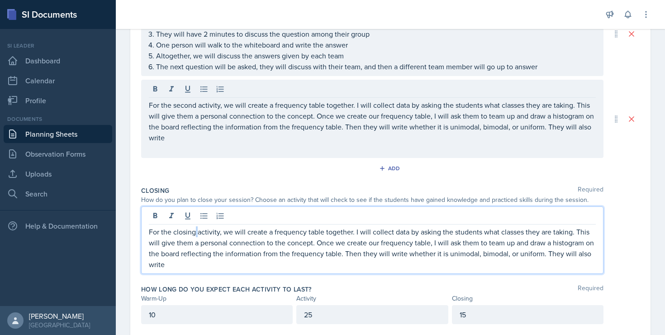
click at [196, 226] on p "For the closing activity, we will create a frequency table together. I will col…" at bounding box center [372, 247] width 447 height 43
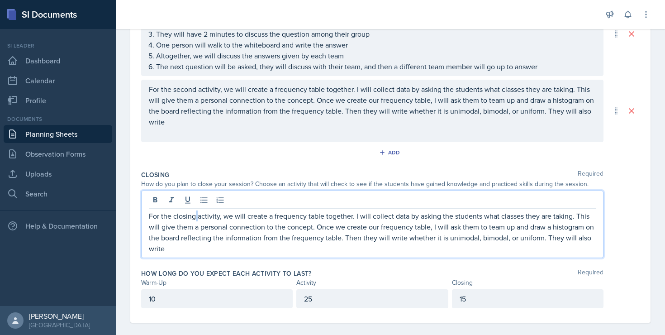
click at [196, 218] on p "For the closing activity, we will create a frequency table together. I will col…" at bounding box center [372, 231] width 447 height 43
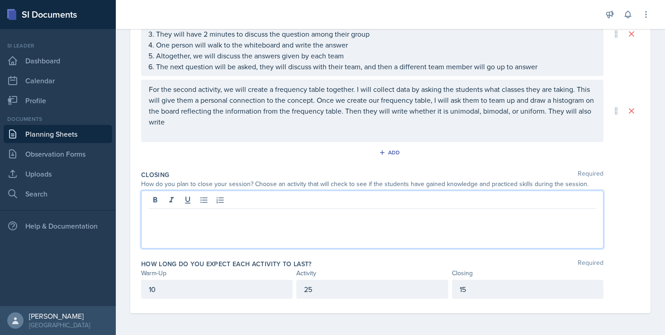
click at [464, 294] on div "15" at bounding box center [528, 289] width 152 height 19
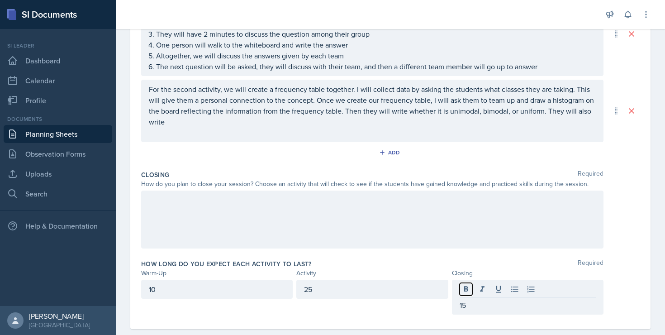
click at [464, 294] on button at bounding box center [466, 289] width 13 height 13
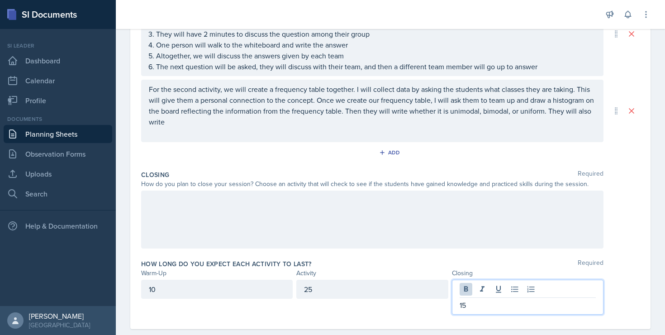
click at [464, 304] on p "15" at bounding box center [528, 304] width 136 height 11
click at [382, 284] on div "25" at bounding box center [372, 289] width 152 height 19
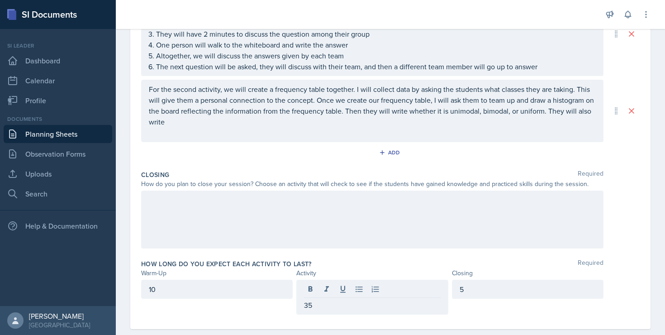
click at [373, 217] on div at bounding box center [372, 219] width 462 height 58
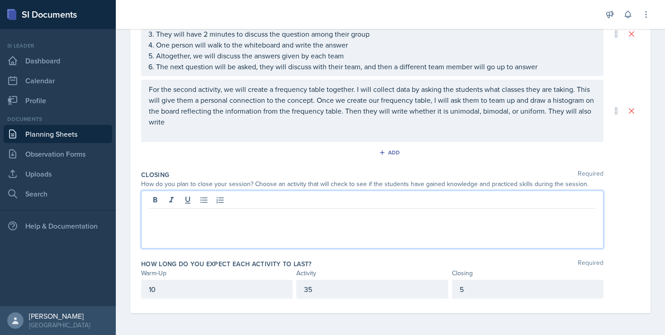
click at [379, 120] on p "For the second activity, we will create a frequency table together. I will coll…" at bounding box center [372, 105] width 447 height 43
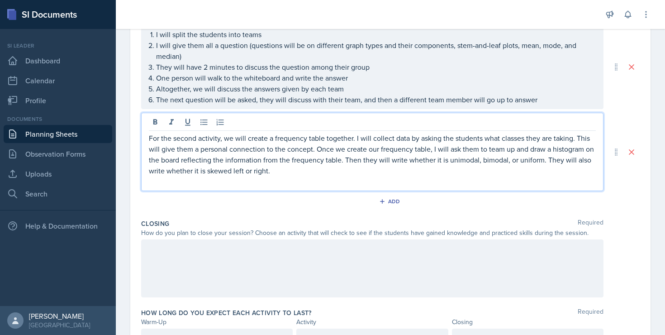
scroll to position [210, 0]
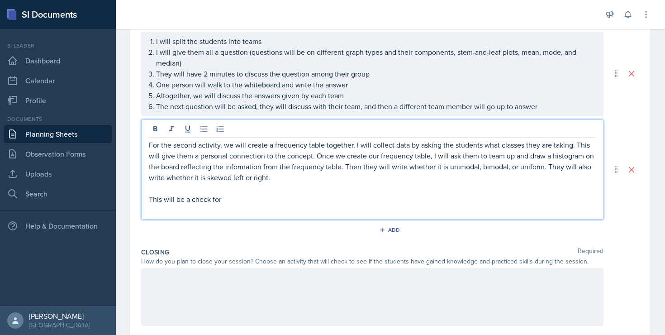
click at [170, 190] on p at bounding box center [372, 188] width 447 height 11
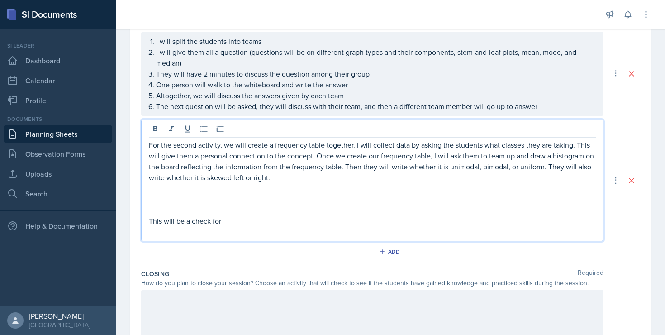
click at [155, 197] on p at bounding box center [372, 199] width 447 height 11
click at [277, 197] on p "As a group, we will review the graphs" at bounding box center [372, 199] width 447 height 11
click at [149, 224] on p "This will be a check for" at bounding box center [372, 220] width 447 height 11
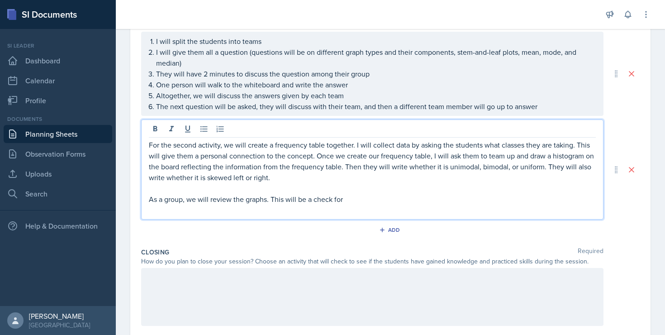
click at [365, 201] on p "As a group, we will review the graphs. This will be a check for" at bounding box center [372, 199] width 447 height 11
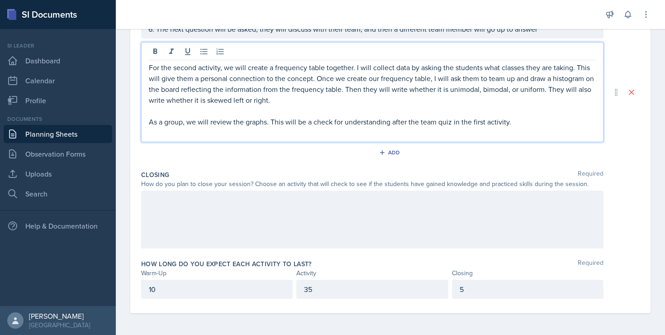
click at [352, 236] on div at bounding box center [372, 219] width 462 height 58
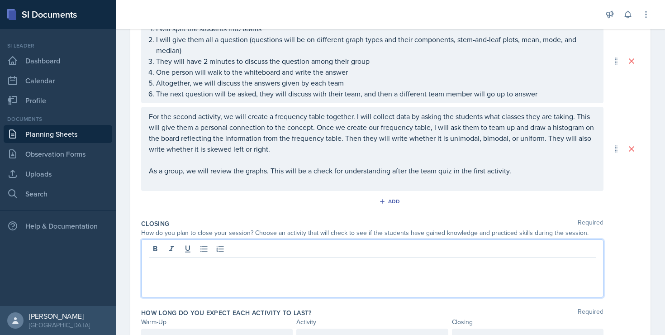
scroll to position [221, 0]
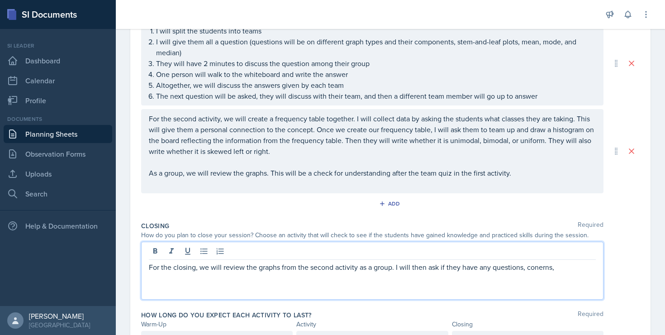
click at [538, 267] on p "For the closing, we will review the graphs from the second activity as a group.…" at bounding box center [372, 266] width 447 height 11
click at [570, 271] on p "For the closing, we will review the graphs from the second activity as a group.…" at bounding box center [372, 266] width 447 height 11
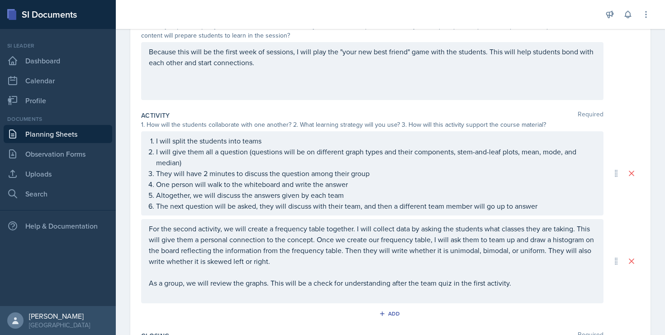
scroll to position [0, 0]
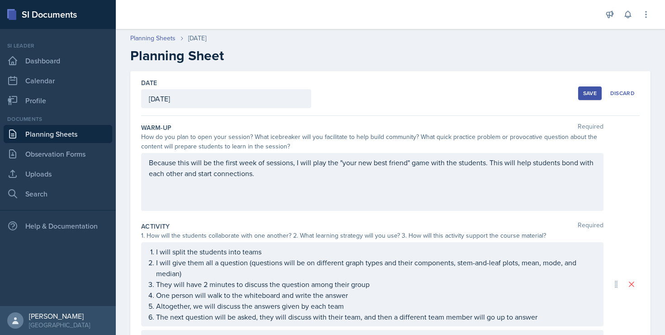
click at [592, 95] on div "Save" at bounding box center [590, 93] width 14 height 7
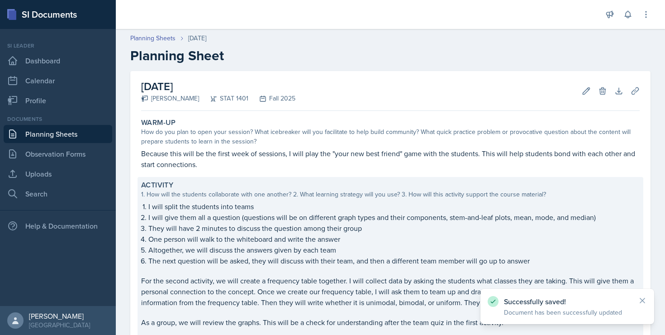
scroll to position [159, 0]
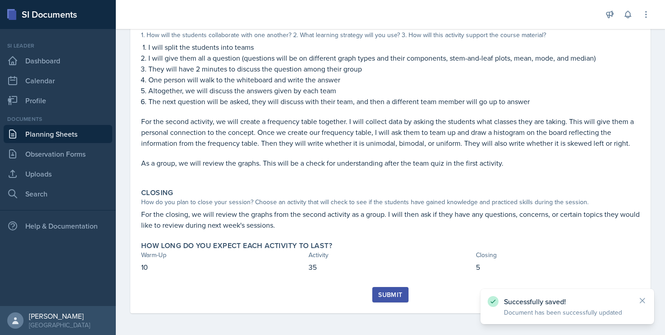
click at [392, 299] on button "Submit" at bounding box center [390, 294] width 36 height 15
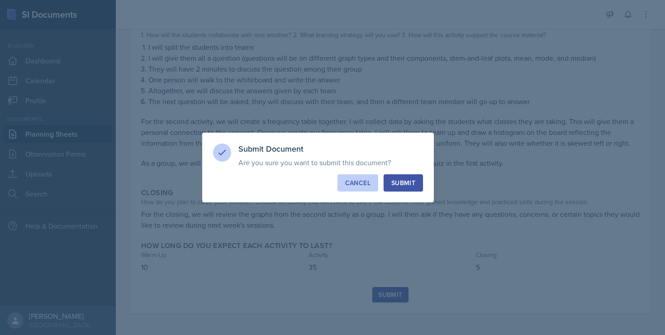
click at [362, 187] on button "Cancel" at bounding box center [357, 182] width 41 height 17
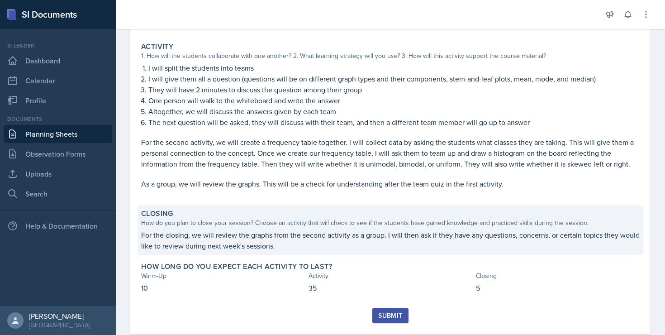
scroll to position [144, 0]
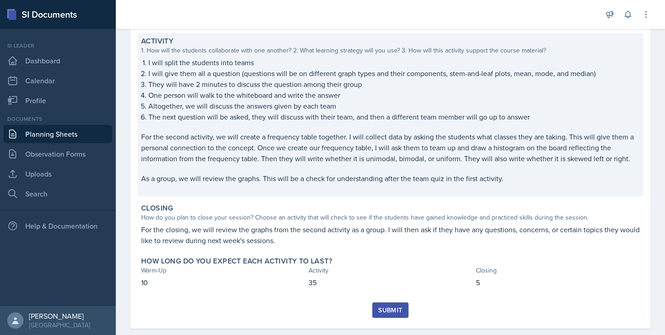
click at [360, 179] on p "As a group, we will review the graphs. This will be a check for understanding a…" at bounding box center [390, 178] width 498 height 11
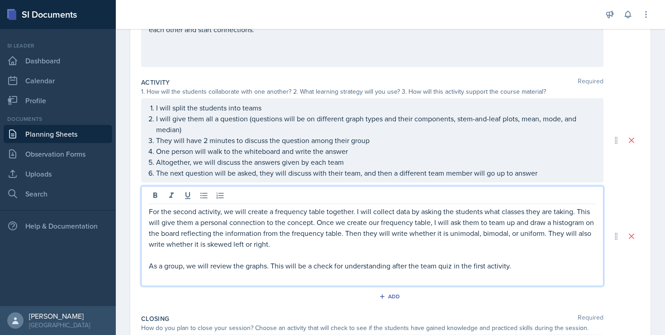
click at [313, 248] on div "For the second activity, we will create a frequency table together. I will coll…" at bounding box center [372, 244] width 447 height 76
click at [313, 248] on p "For the second activity, we will create a frequency table together. I will coll…" at bounding box center [372, 227] width 447 height 43
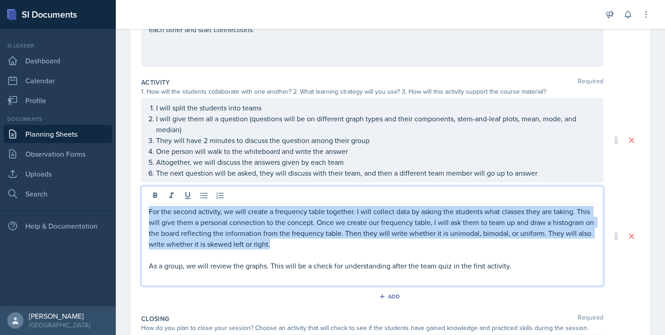
click at [313, 248] on p "For the second activity, we will create a frequency table together. I will coll…" at bounding box center [372, 227] width 447 height 43
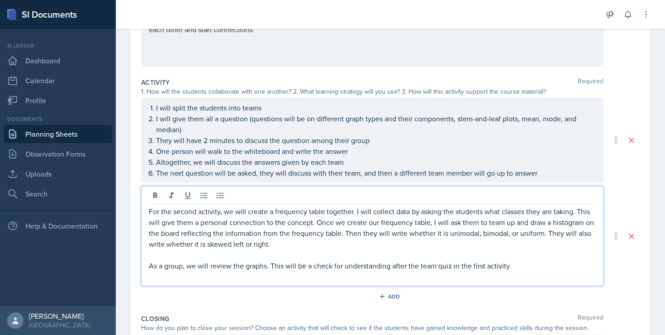
click at [313, 262] on p "As a group, we will review the graphs. This will be a check for understanding a…" at bounding box center [372, 265] width 447 height 11
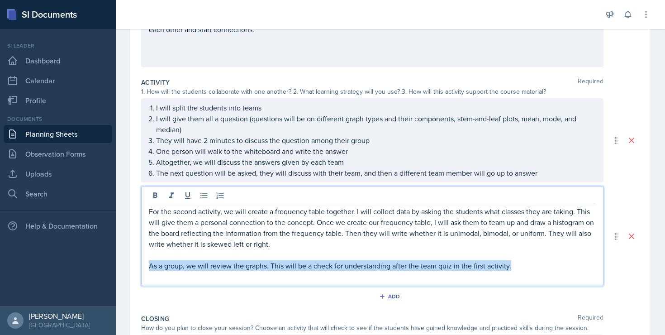
click at [313, 262] on p "As a group, we will review the graphs. This will be a check for understanding a…" at bounding box center [372, 265] width 447 height 11
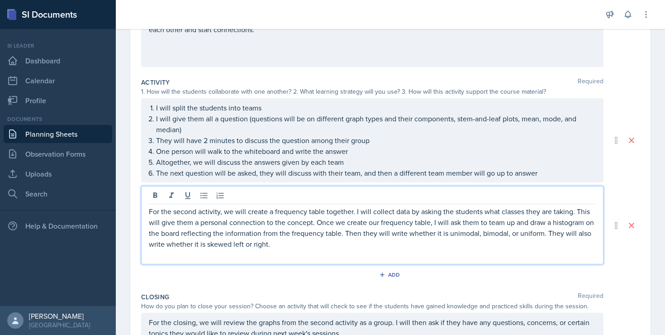
click at [289, 262] on div "For the second activity, we will create a frequency table together. I will coll…" at bounding box center [372, 225] width 462 height 78
click at [289, 259] on p at bounding box center [372, 254] width 447 height 11
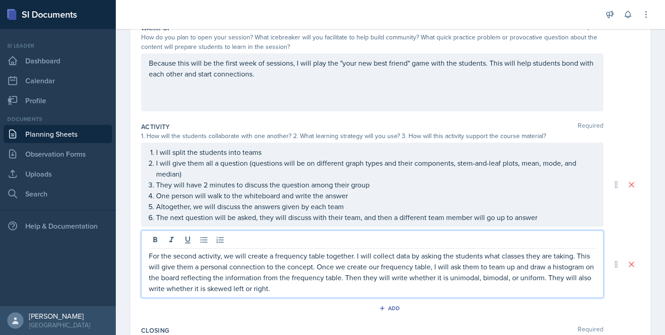
scroll to position [64, 0]
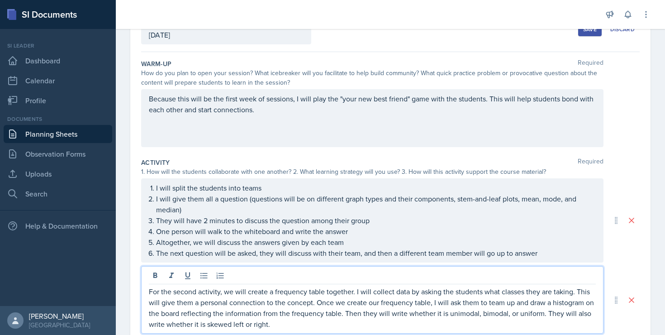
click at [592, 30] on div "Save" at bounding box center [590, 29] width 14 height 7
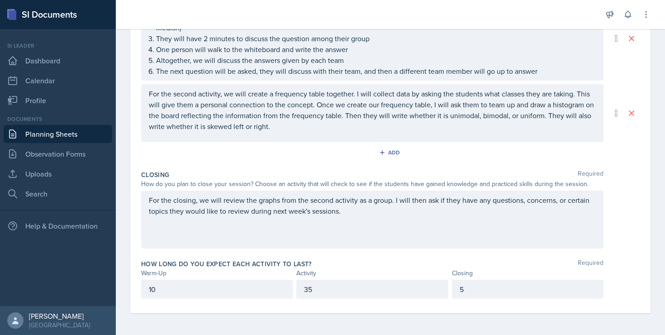
scroll to position [0, 0]
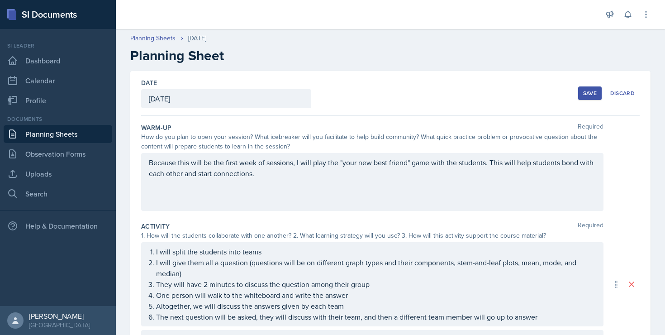
click at [593, 97] on div "Save" at bounding box center [590, 93] width 14 height 7
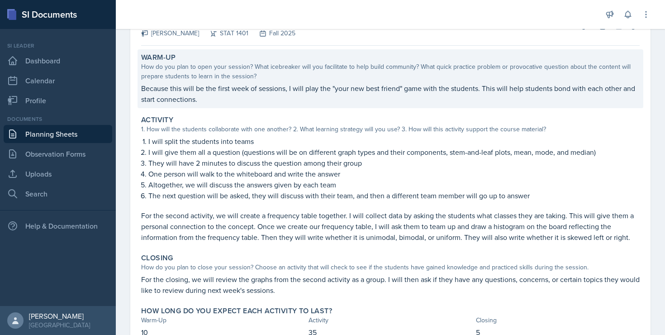
scroll to position [130, 0]
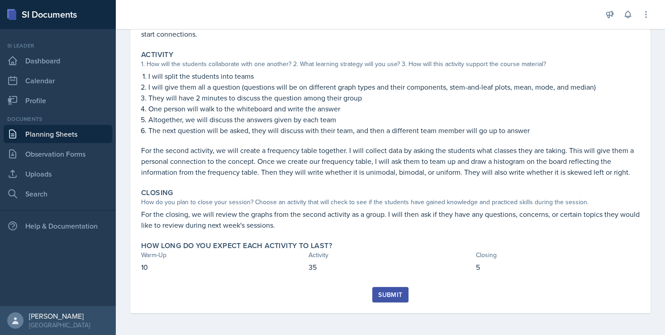
click at [389, 294] on div "Submit" at bounding box center [390, 294] width 24 height 7
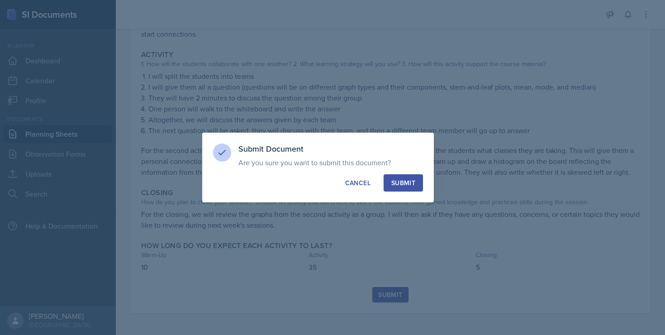
click at [396, 177] on button "Submit" at bounding box center [403, 182] width 39 height 17
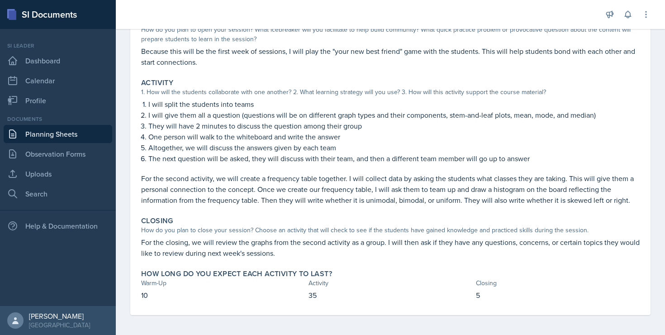
scroll to position [104, 0]
